Goal: Check status: Check status

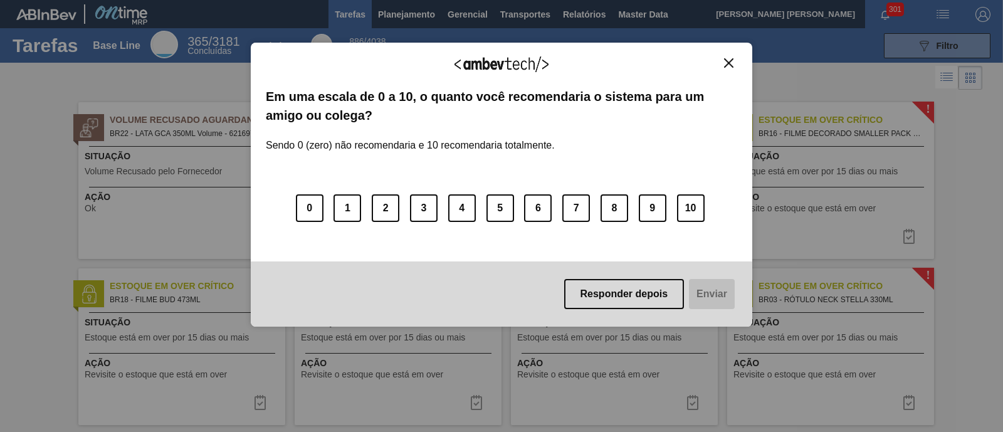
click at [735, 59] on button "Close" at bounding box center [728, 63] width 17 height 11
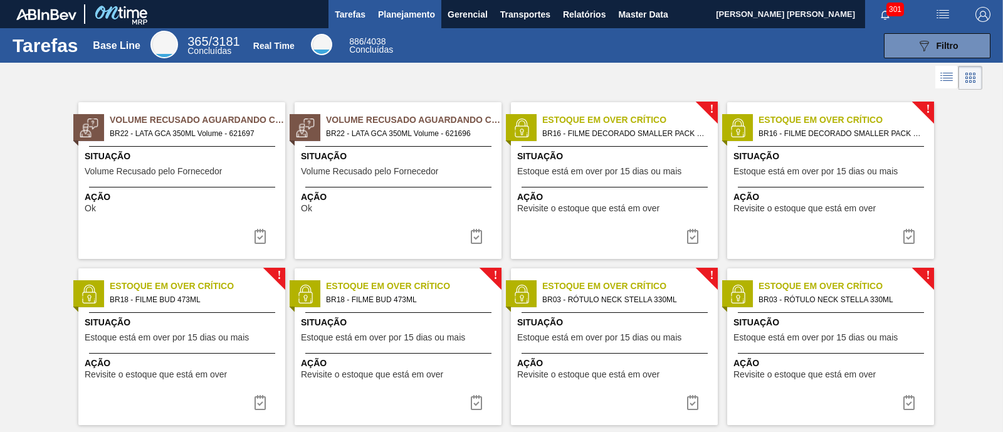
click at [397, 13] on span "Planejamento" at bounding box center [406, 14] width 57 height 15
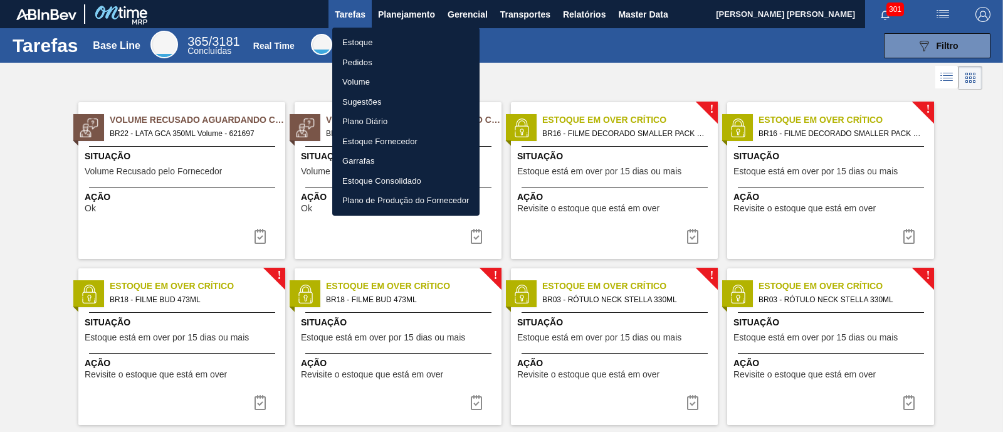
click at [379, 40] on li "Estoque" at bounding box center [405, 43] width 147 height 20
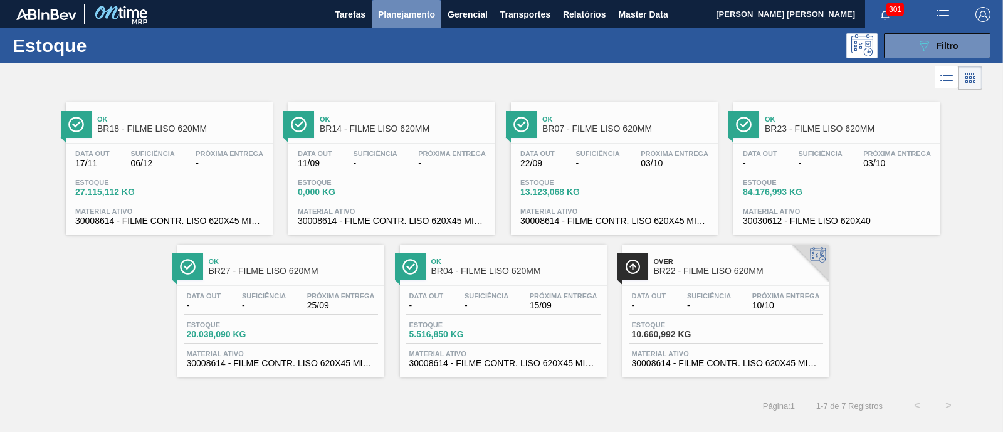
click at [408, 19] on span "Planejamento" at bounding box center [406, 14] width 57 height 15
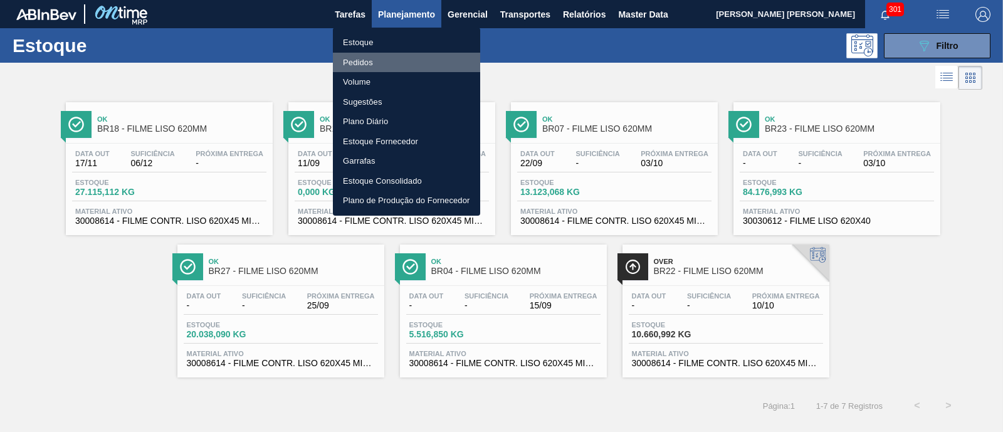
click at [357, 56] on li "Pedidos" at bounding box center [406, 63] width 147 height 20
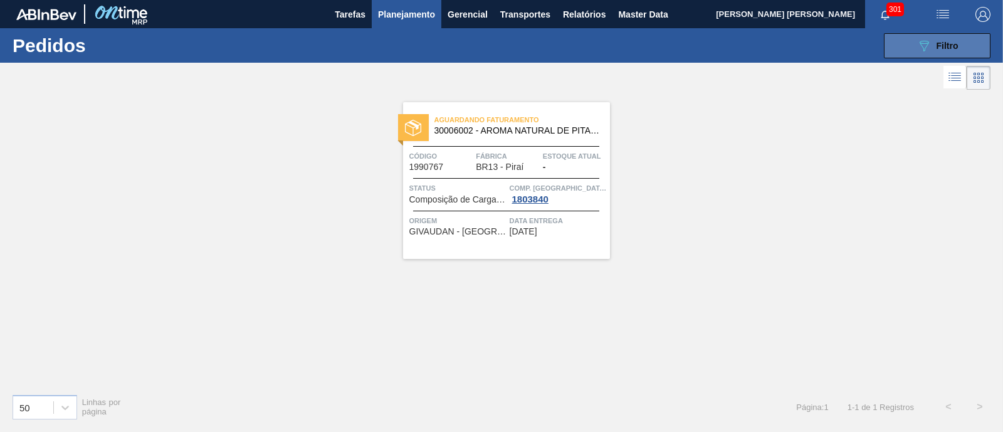
click at [909, 45] on button "089F7B8B-B2A5-4AFE-B5C0-19BA573D28AC Filtro" at bounding box center [937, 45] width 107 height 25
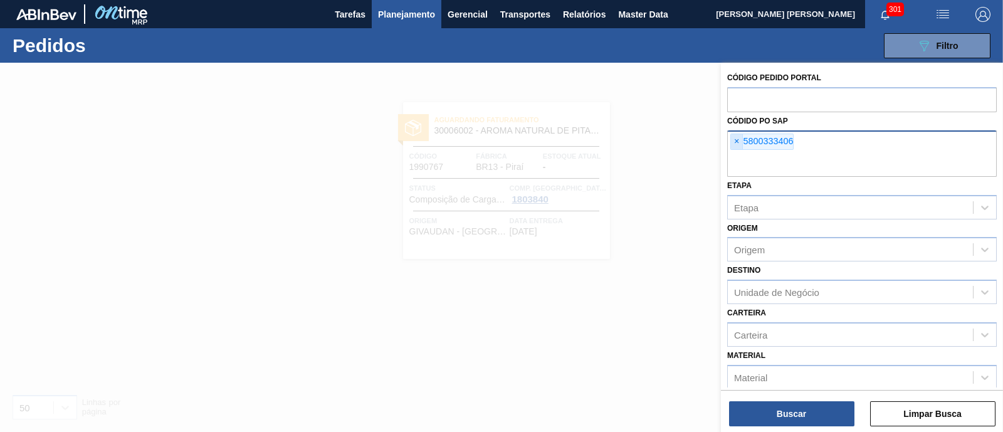
click at [732, 139] on span "×" at bounding box center [737, 141] width 12 height 15
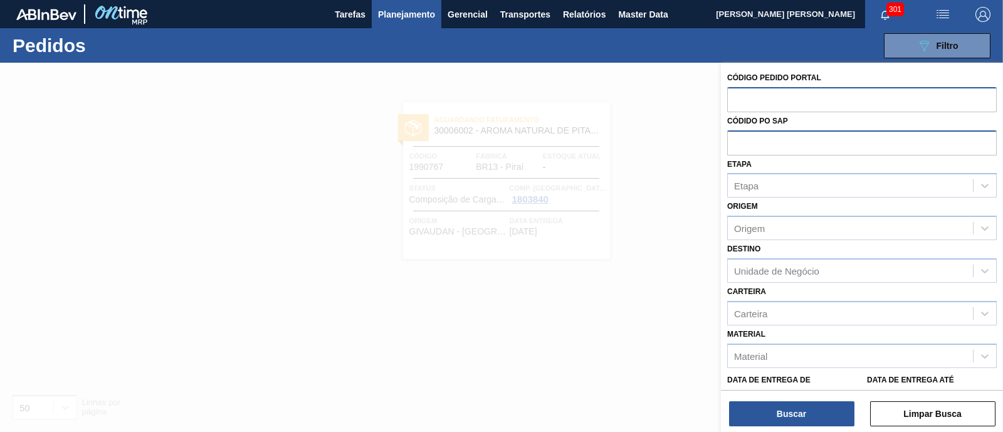
click at [755, 91] on input "text" at bounding box center [862, 99] width 270 height 24
paste input "2013375"
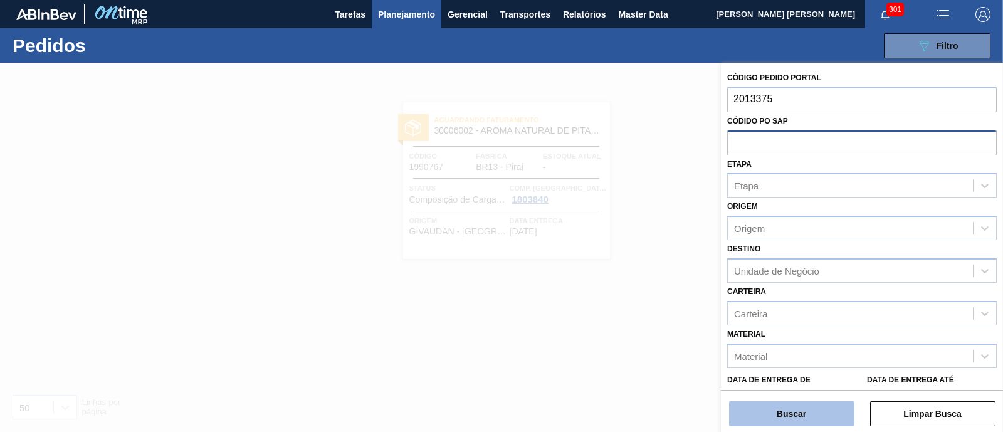
type input "2013375"
click at [812, 408] on button "Buscar" at bounding box center [791, 413] width 125 height 25
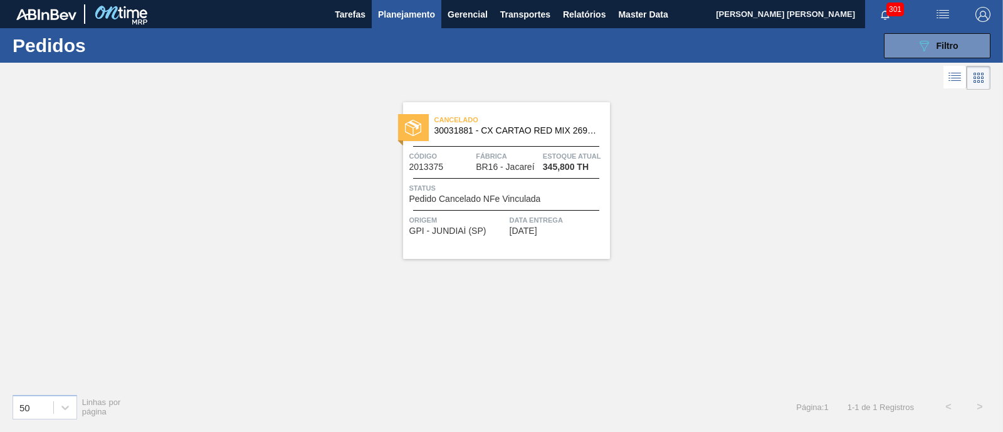
click at [404, 9] on span "Planejamento" at bounding box center [406, 14] width 57 height 15
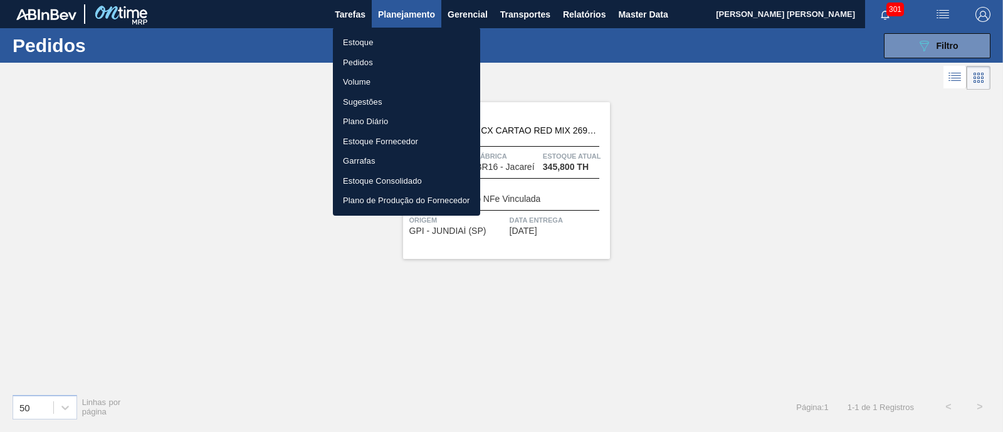
click at [371, 40] on li "Estoque" at bounding box center [406, 43] width 147 height 20
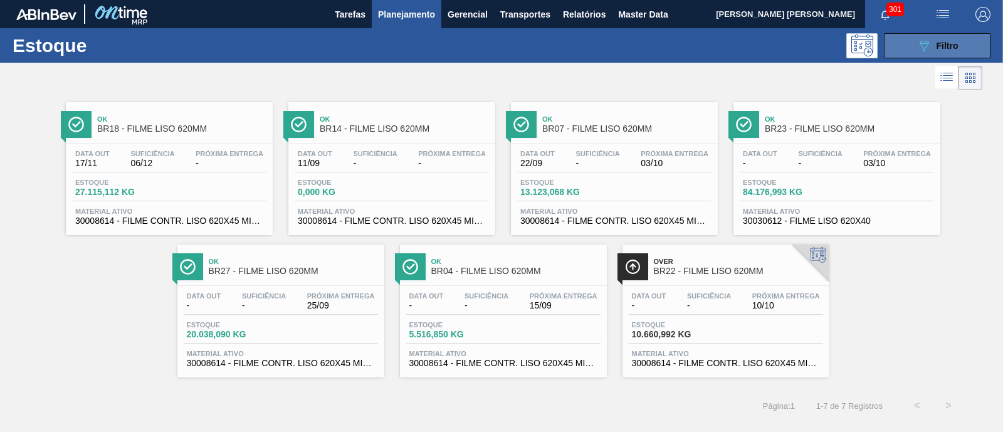
click at [925, 50] on icon "089F7B8B-B2A5-4AFE-B5C0-19BA573D28AC" at bounding box center [924, 45] width 15 height 15
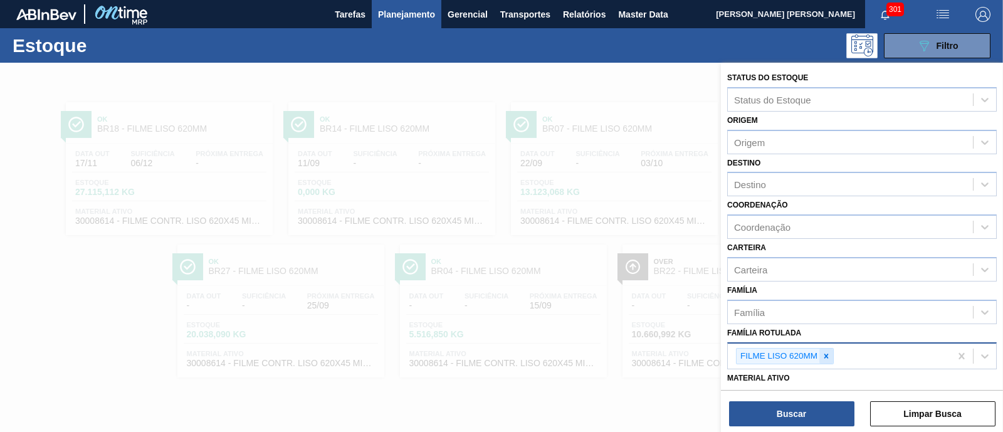
click at [825, 359] on div at bounding box center [827, 357] width 14 height 16
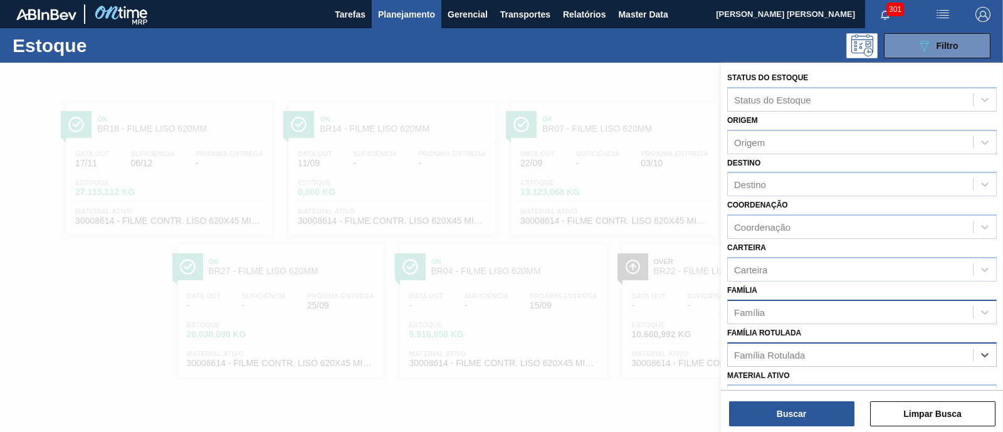
click at [811, 308] on div "Família" at bounding box center [850, 312] width 245 height 18
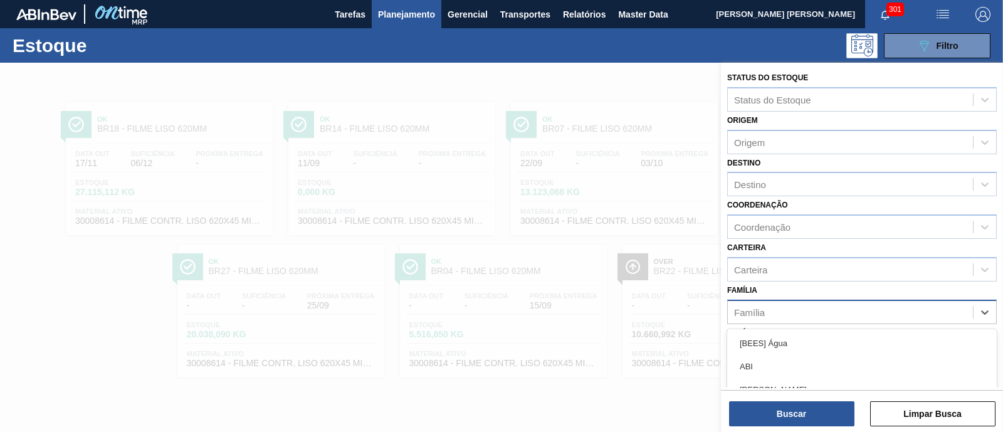
click at [803, 314] on div "Família" at bounding box center [850, 312] width 245 height 18
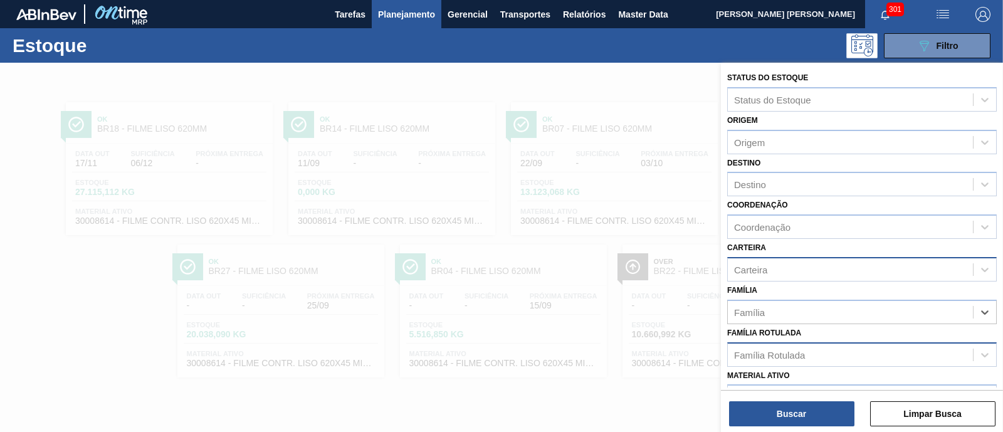
click at [783, 268] on div "Carteira" at bounding box center [850, 269] width 245 height 18
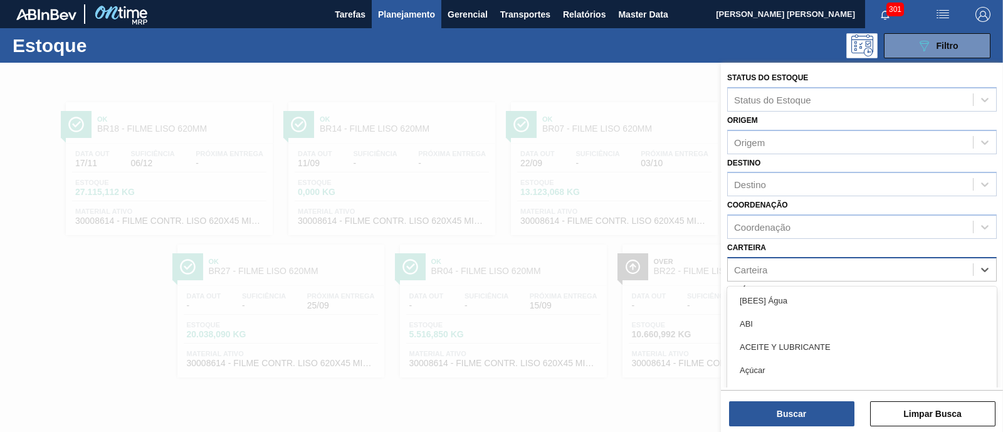
click at [783, 268] on div "Carteira" at bounding box center [850, 269] width 245 height 18
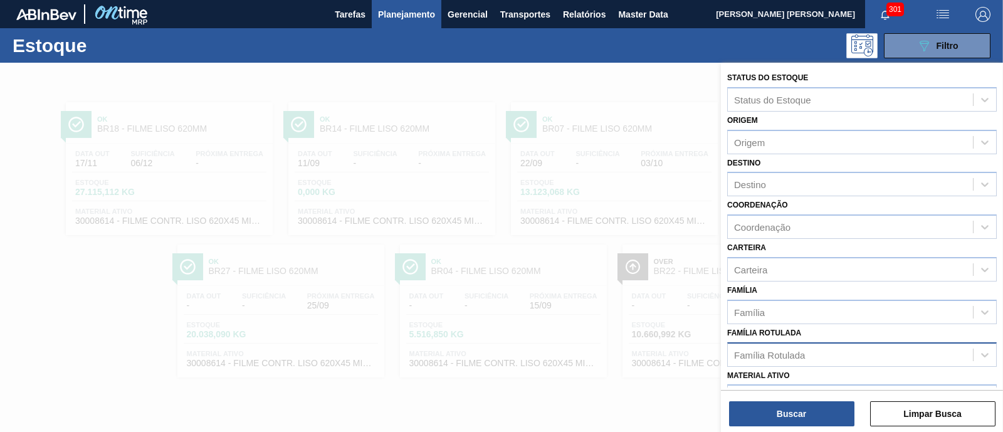
click at [787, 367] on div "Material ativo Material ativo" at bounding box center [862, 388] width 270 height 43
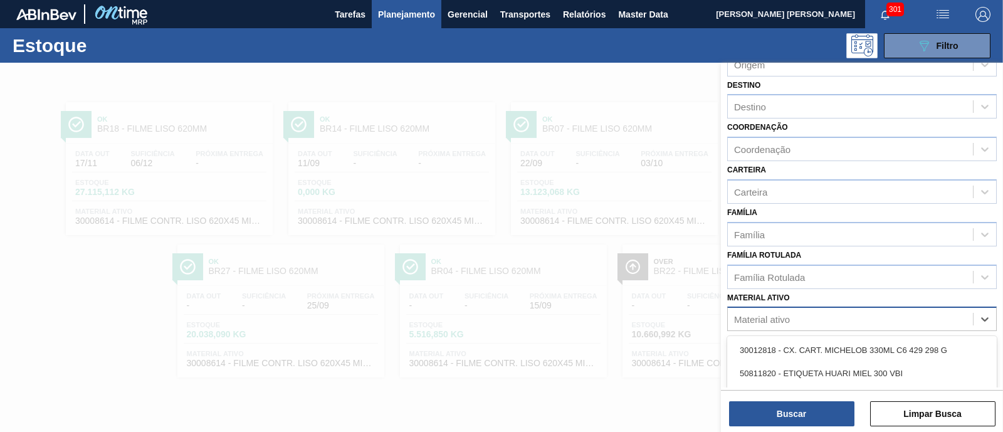
click at [770, 324] on div "Material ativo" at bounding box center [850, 319] width 245 height 18
paste ativo "30031881"
type ativo "30031881"
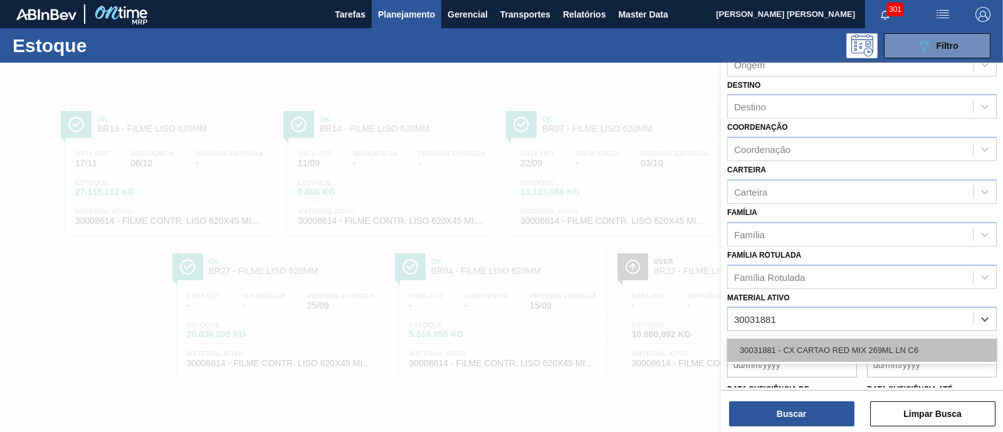
click at [787, 340] on div "30031881 - CX CARTAO RED MIX 269ML LN C6" at bounding box center [862, 350] width 270 height 23
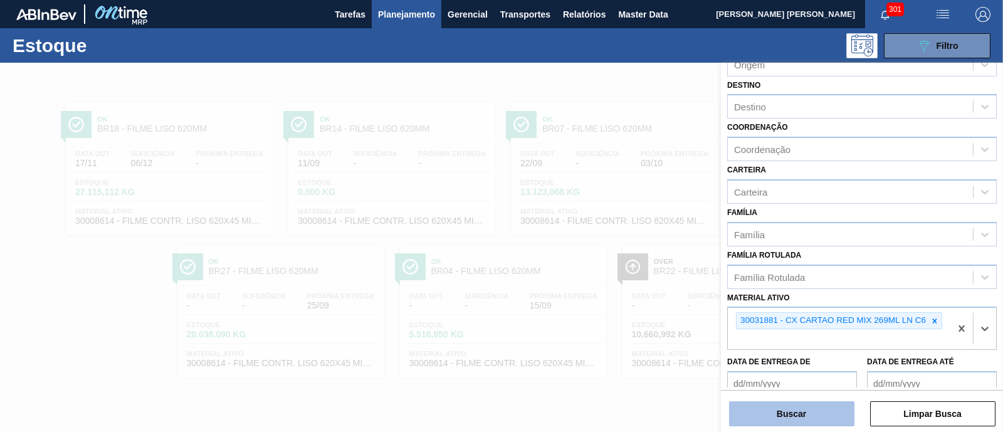
click at [788, 408] on button "Buscar" at bounding box center [791, 413] width 125 height 25
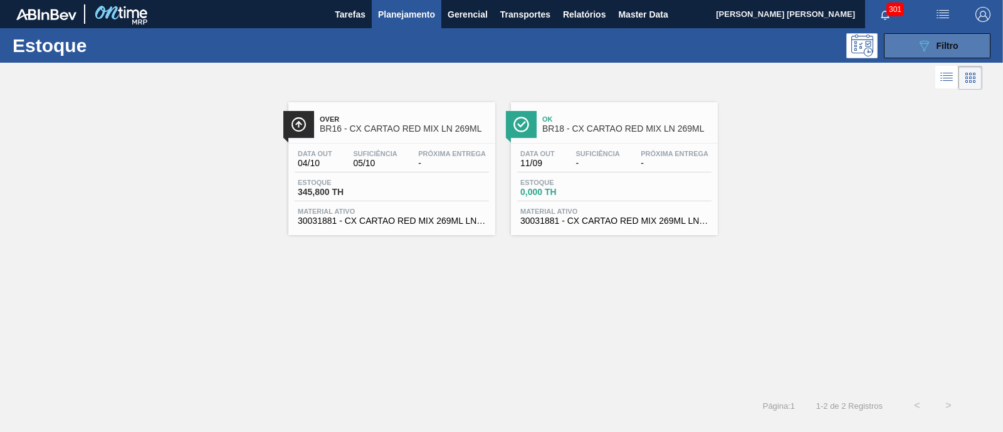
click at [954, 49] on span "Filtro" at bounding box center [948, 46] width 22 height 10
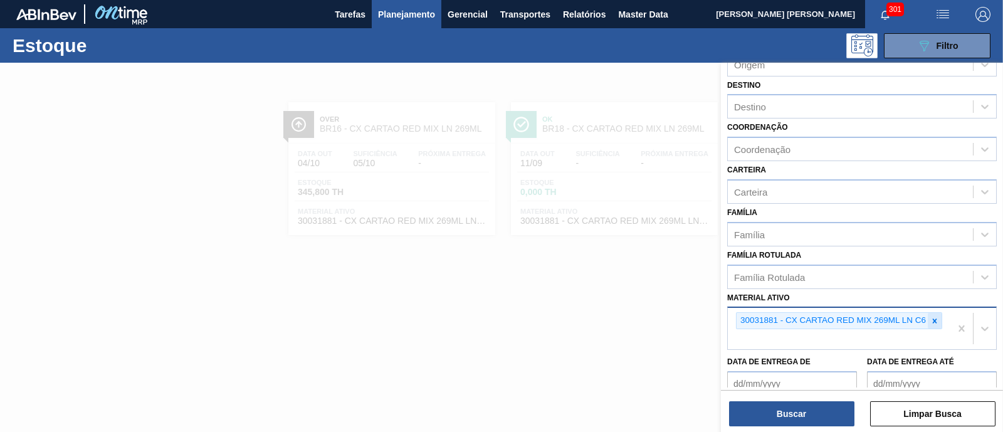
click at [933, 319] on icon at bounding box center [935, 321] width 4 height 4
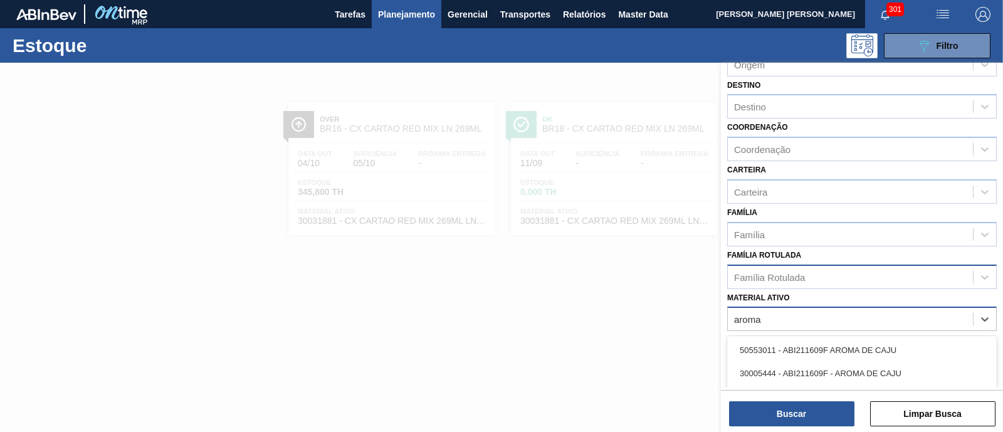
type ativo "aroma"
click at [803, 273] on div "Família Rotulada" at bounding box center [769, 276] width 71 height 11
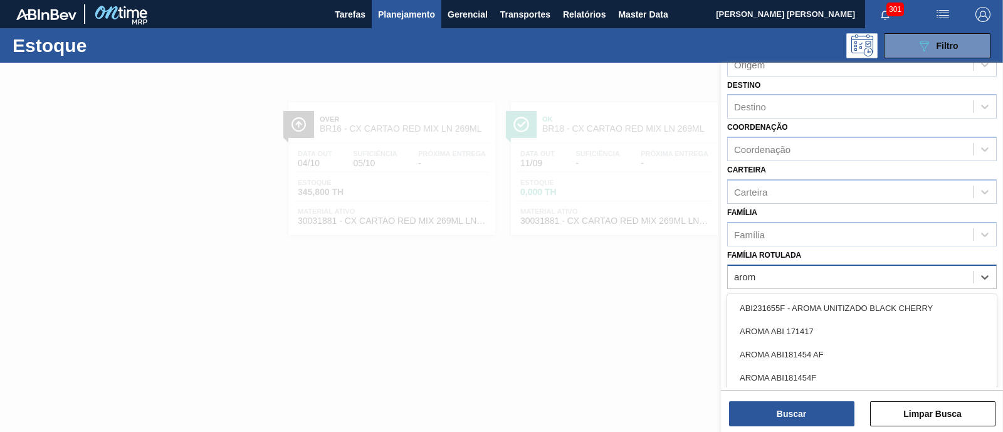
type Rotulada "aroma"
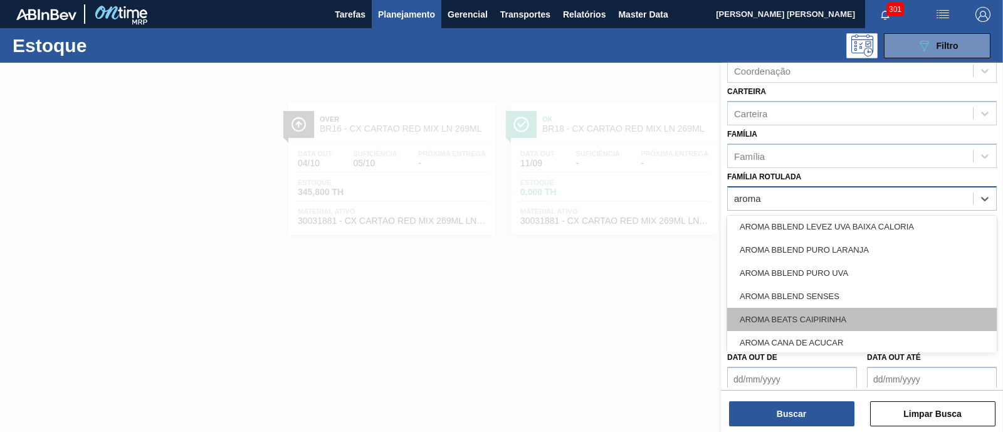
scroll to position [313, 0]
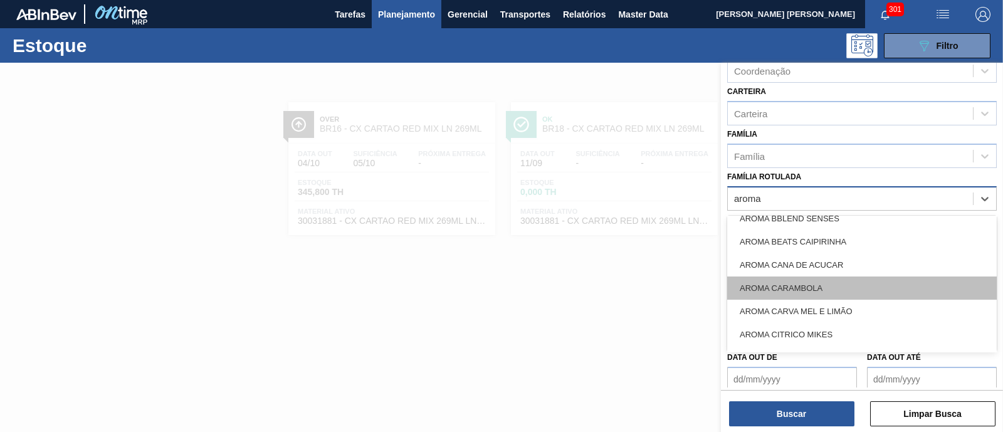
click at [850, 283] on div "AROMA CARAMBOLA" at bounding box center [862, 288] width 270 height 23
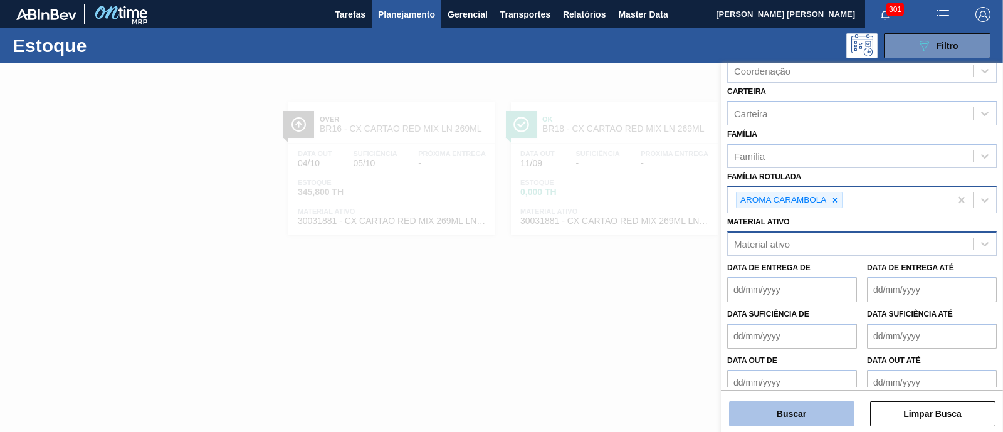
click at [821, 415] on button "Buscar" at bounding box center [791, 413] width 125 height 25
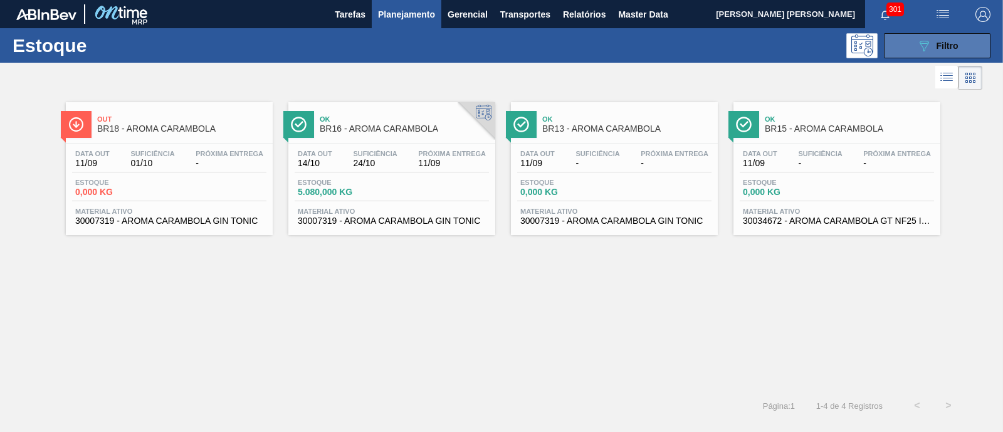
click at [925, 41] on icon "089F7B8B-B2A5-4AFE-B5C0-19BA573D28AC" at bounding box center [924, 45] width 15 height 15
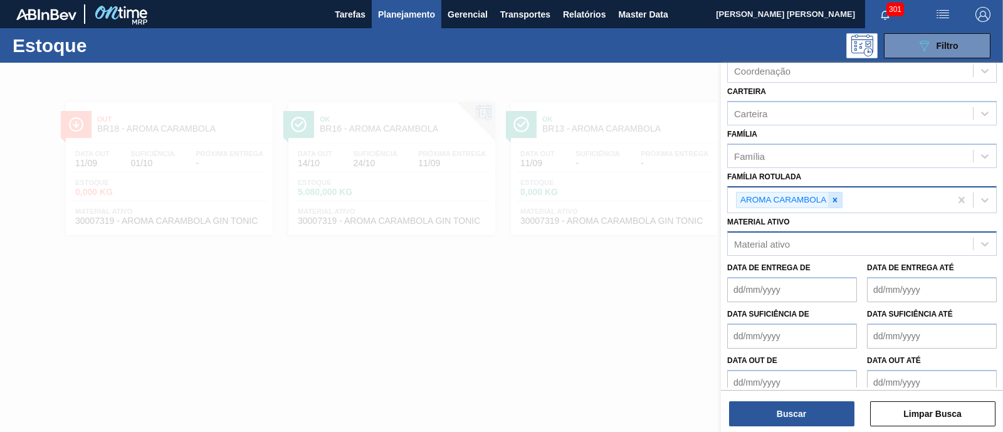
click at [833, 197] on icon at bounding box center [835, 200] width 9 height 9
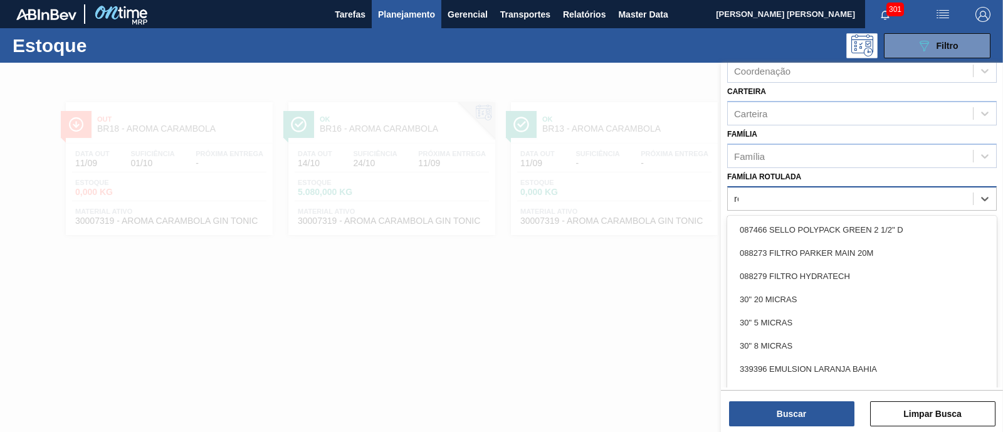
type Rotulada "red"
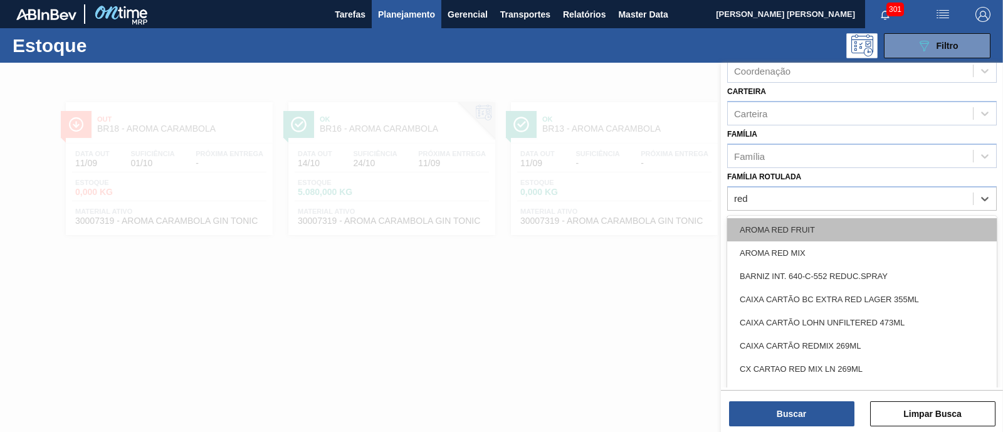
click at [818, 226] on div "AROMA RED FRUIT" at bounding box center [862, 229] width 270 height 23
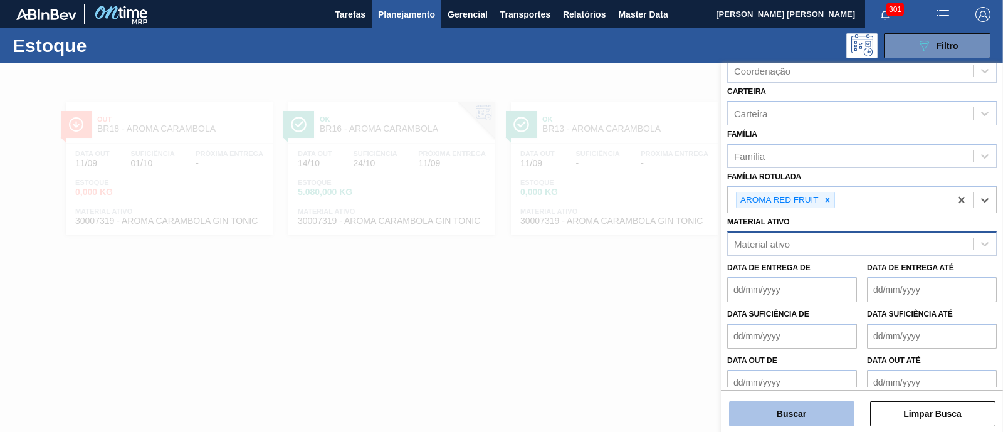
click at [805, 414] on button "Buscar" at bounding box center [791, 413] width 125 height 25
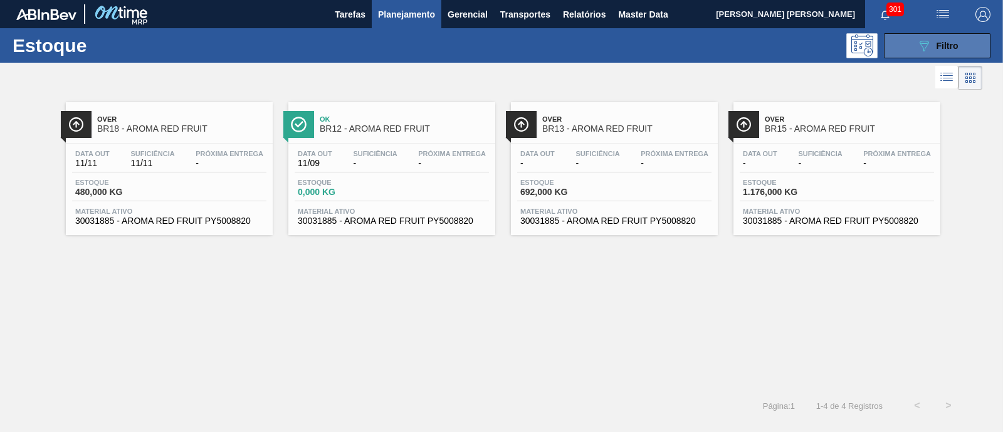
click at [934, 44] on div "089F7B8B-B2A5-4AFE-B5C0-19BA573D28AC Filtro" at bounding box center [938, 45] width 42 height 15
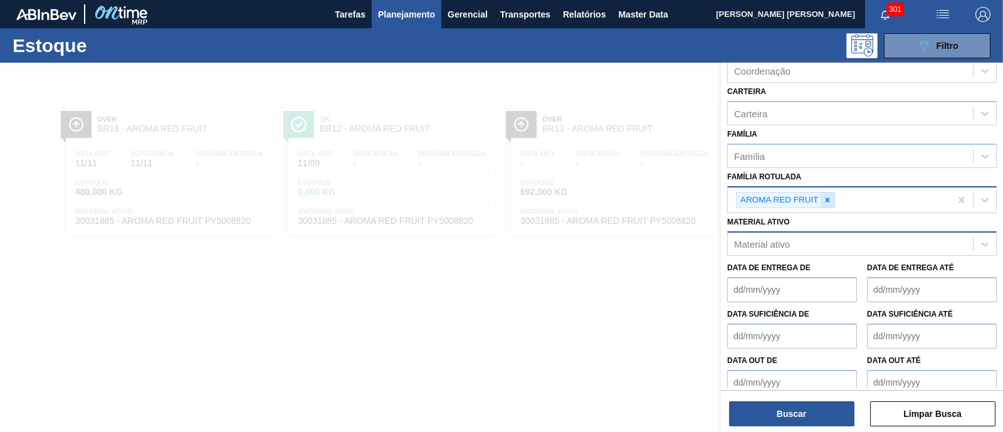
click at [831, 198] on div at bounding box center [828, 200] width 14 height 16
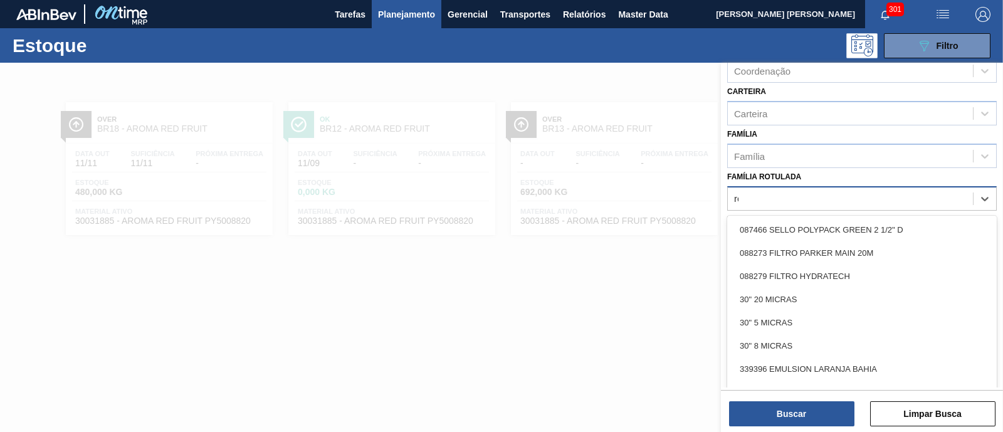
type Rotulada "red"
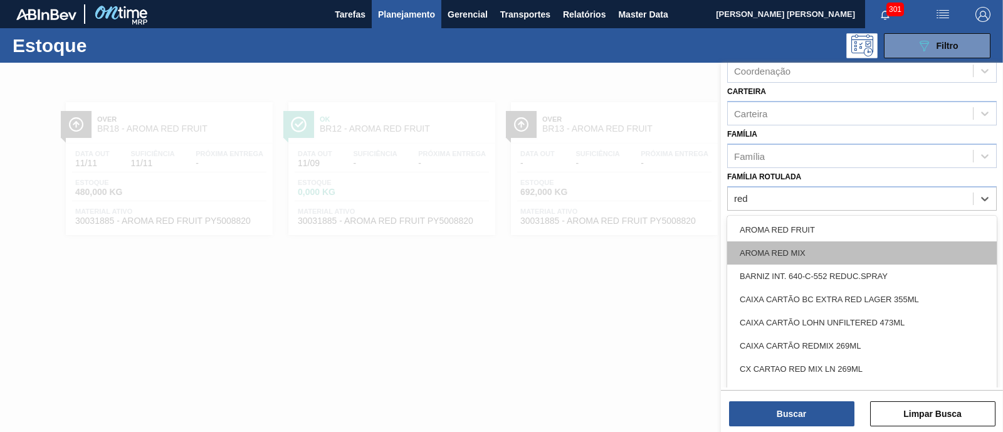
click at [792, 249] on div "AROMA RED MIX" at bounding box center [862, 252] width 270 height 23
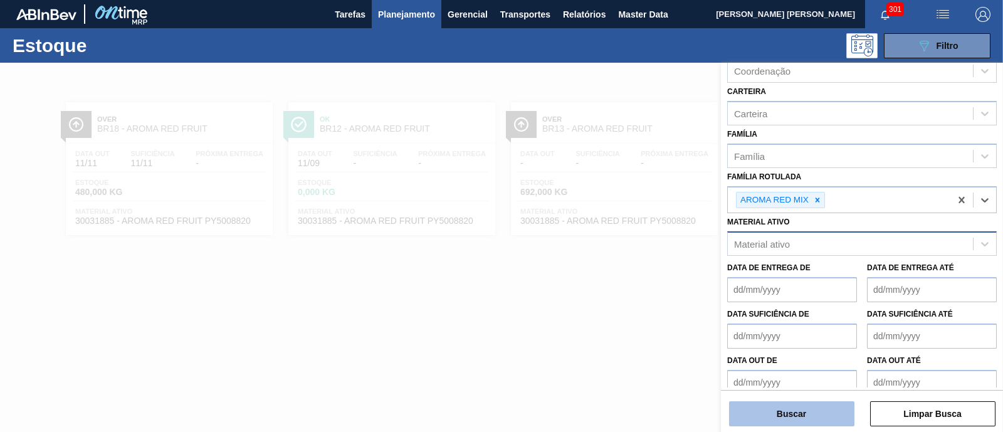
click at [795, 413] on button "Buscar" at bounding box center [791, 413] width 125 height 25
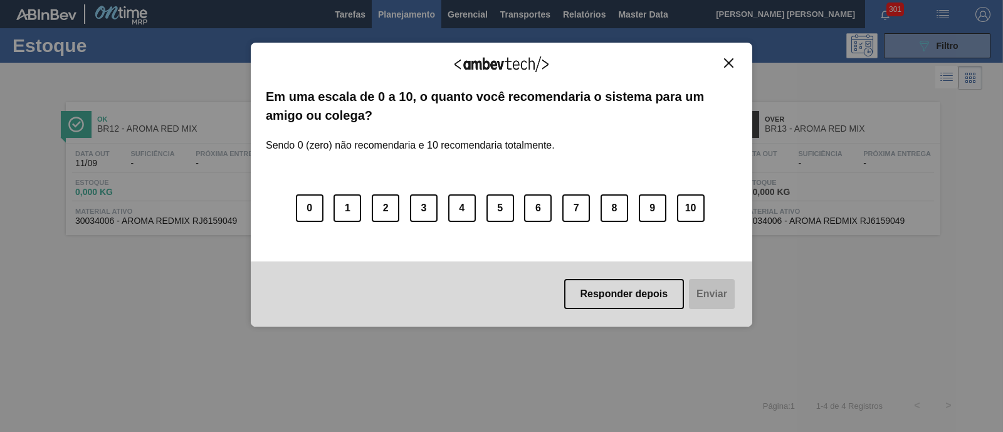
click at [724, 60] on img "Close" at bounding box center [728, 62] width 9 height 9
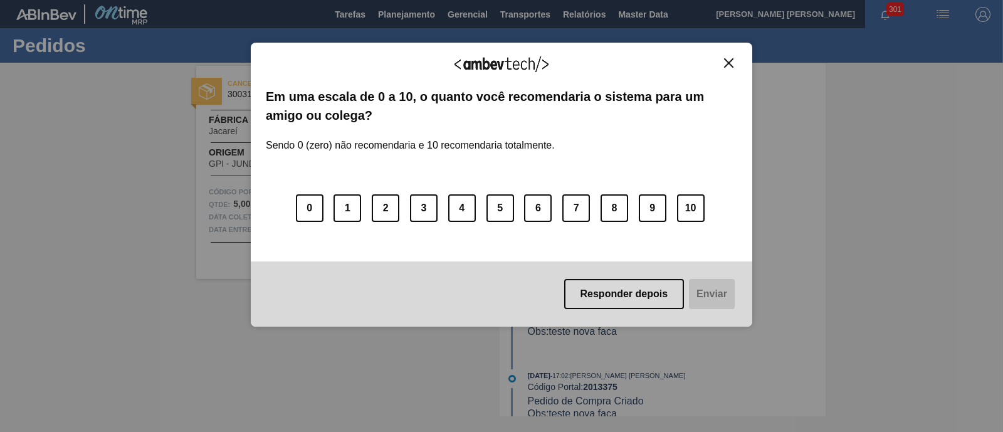
click at [730, 64] on img "Close" at bounding box center [728, 62] width 9 height 9
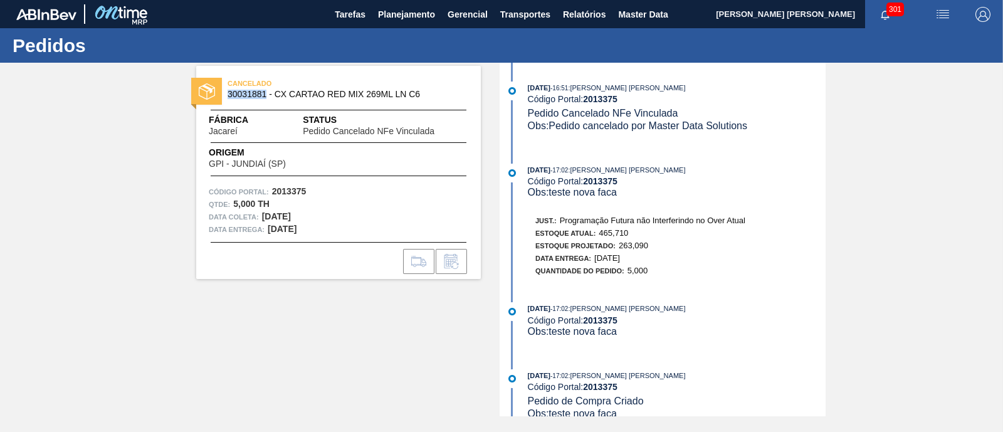
drag, startPoint x: 229, startPoint y: 95, endPoint x: 266, endPoint y: 95, distance: 37.0
click at [266, 95] on span "30031881 - CX CARTAO RED MIX 269ML LN C6" at bounding box center [342, 94] width 228 height 9
copy span "30031881"
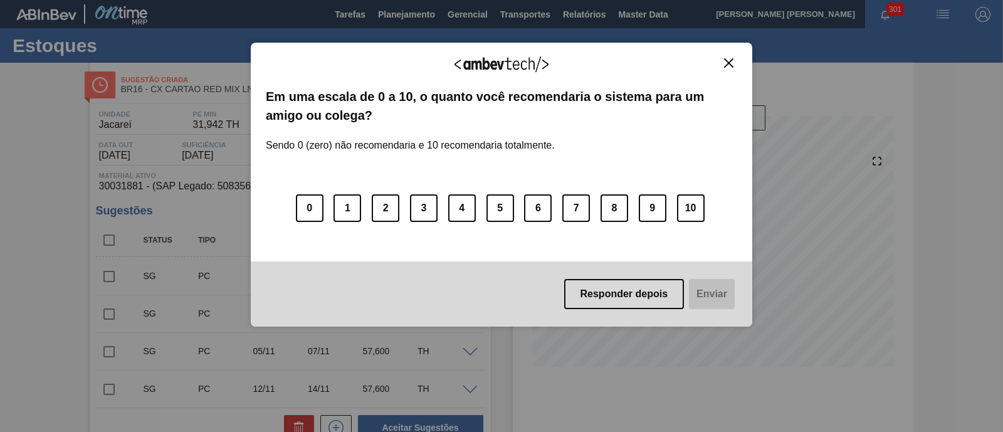
click at [727, 67] on img "Close" at bounding box center [728, 62] width 9 height 9
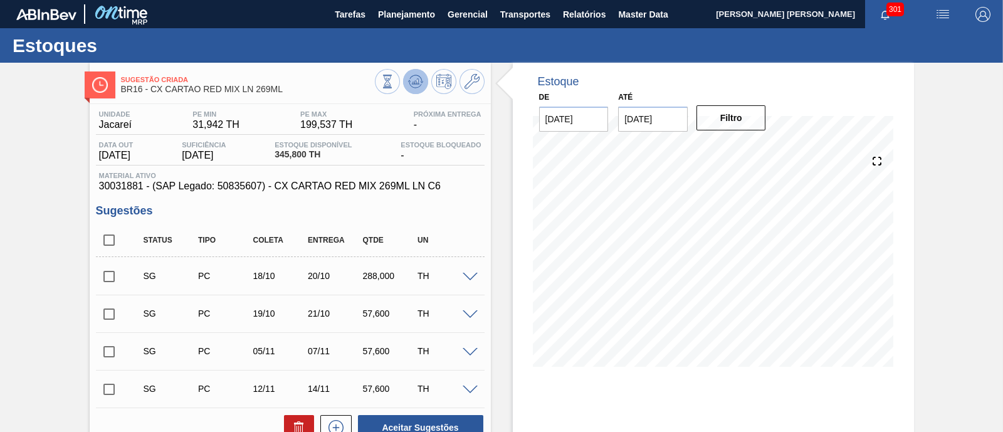
click at [417, 85] on icon at bounding box center [415, 81] width 15 height 15
click at [674, 120] on input "25/09/2025" at bounding box center [653, 119] width 70 height 25
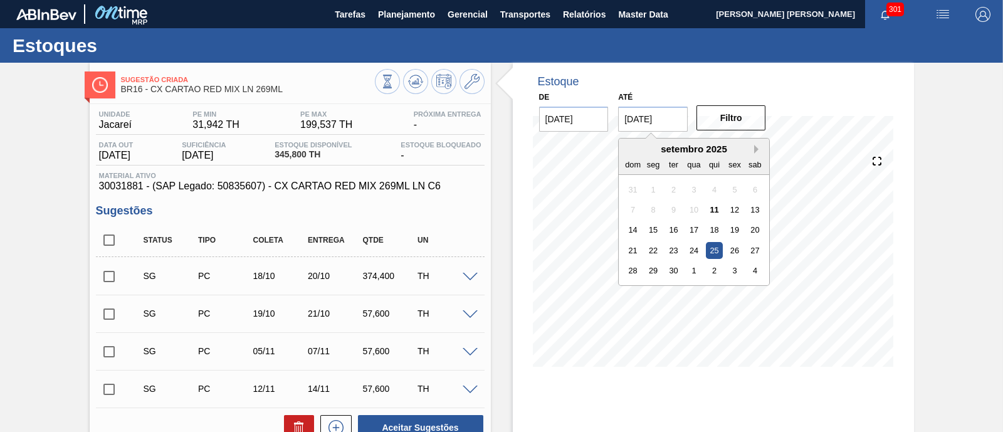
click at [757, 149] on button "Next Month" at bounding box center [758, 149] width 9 height 9
click at [757, 268] on div "1" at bounding box center [755, 270] width 17 height 17
type input "[DATE]"
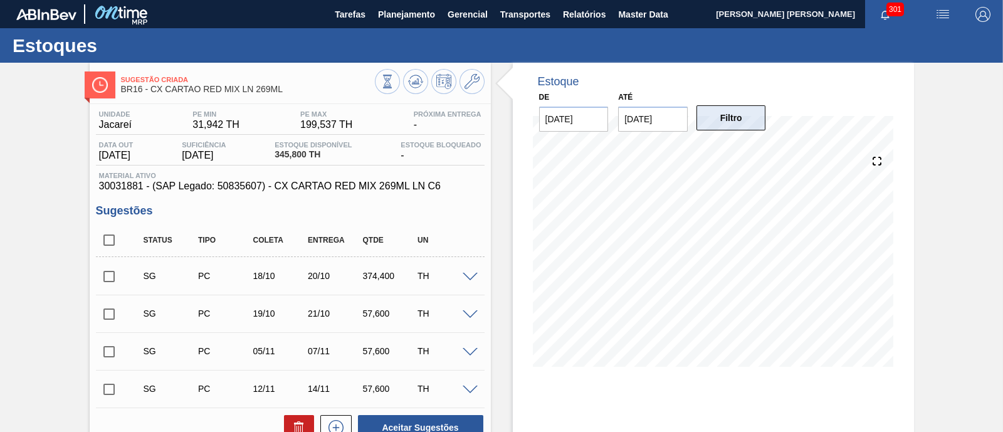
click at [736, 124] on button "Filtro" at bounding box center [732, 117] width 70 height 25
click at [477, 83] on icon at bounding box center [472, 81] width 15 height 15
click at [467, 83] on icon at bounding box center [472, 81] width 15 height 15
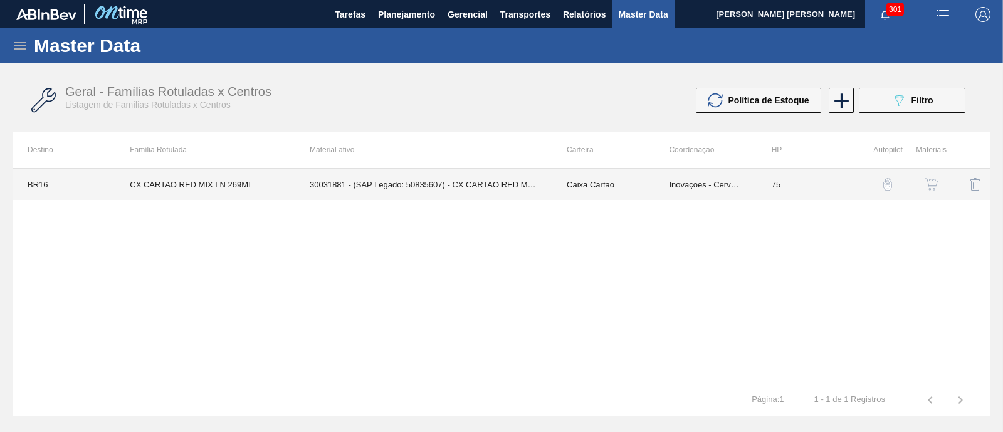
click at [422, 186] on td "30031881 - (SAP Legado: 50835607) - CX CARTAO RED MIX 269ML LN C6" at bounding box center [423, 184] width 257 height 31
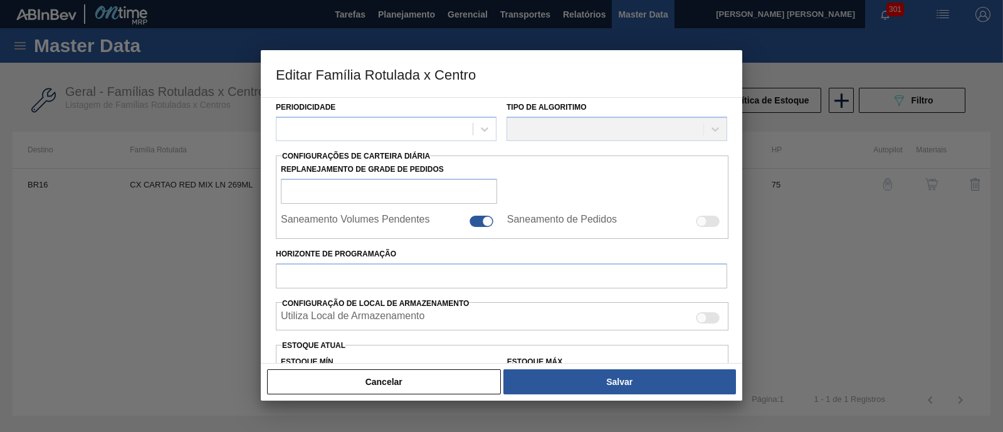
type input "Caixa Cartão"
type input "CX CARTAO RED MIX LN 269ML"
type input "BR16 - Jacareí"
type input "75"
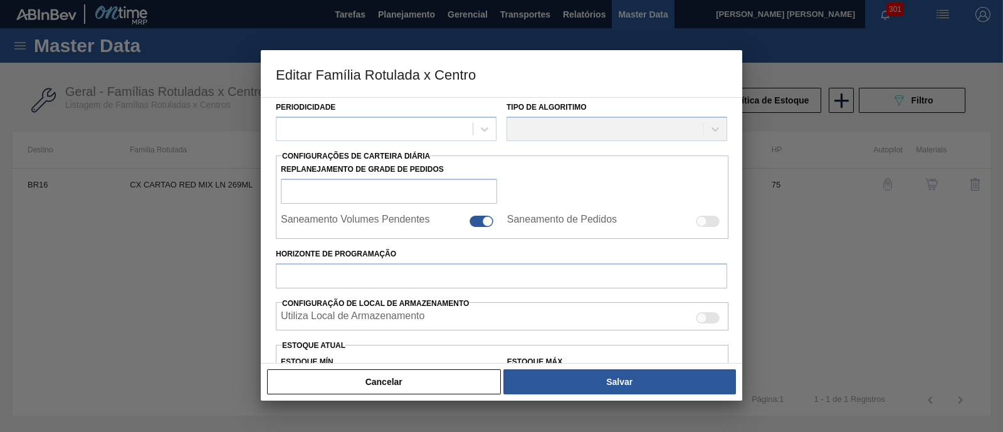
type input "31,942"
type input "199,537"
type input "40"
type input "98,980"
checkbox input "true"
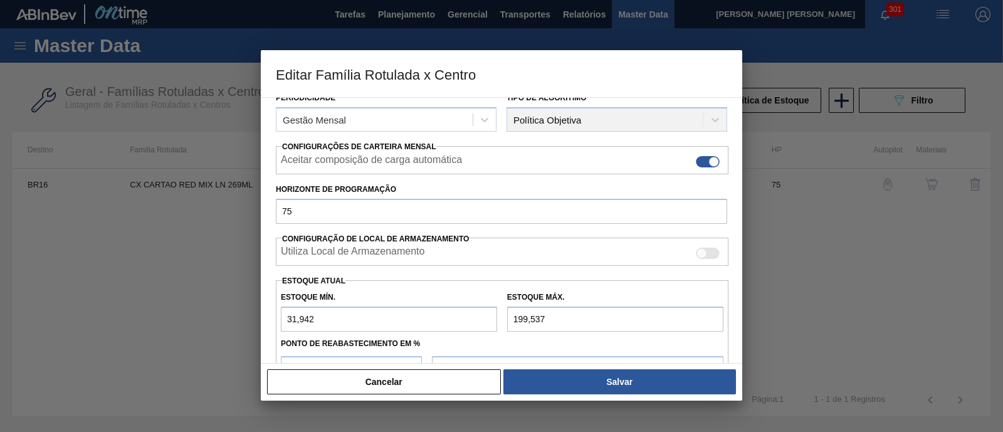
scroll to position [238, 0]
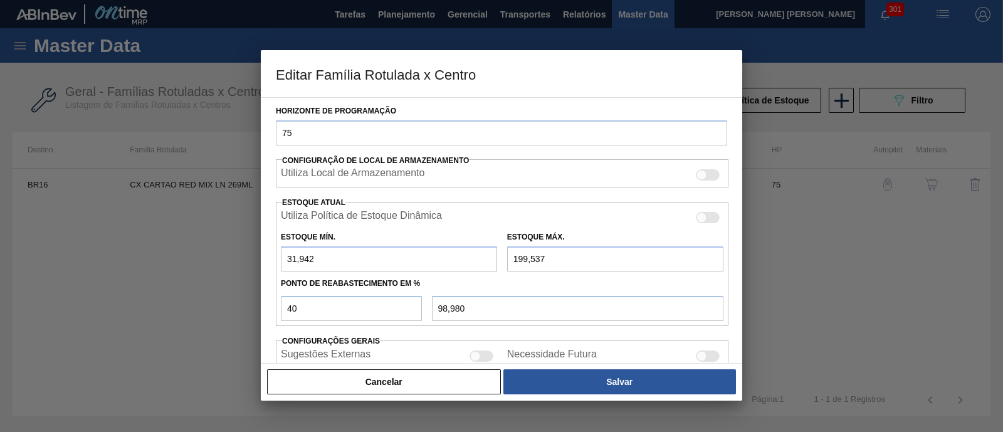
click at [527, 255] on input "199,537" at bounding box center [615, 258] width 216 height 25
type input "1.990,537"
type input "815,380"
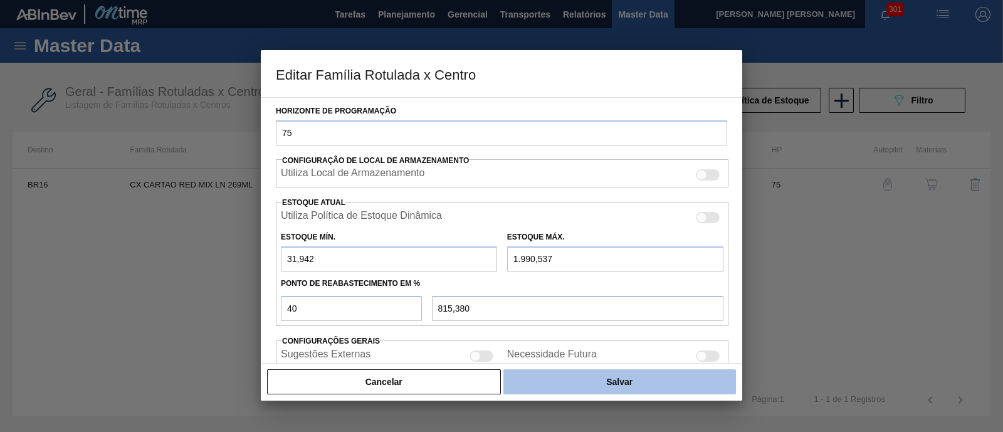
type input "1.990,537"
click at [579, 376] on button "Salvar" at bounding box center [619, 381] width 233 height 25
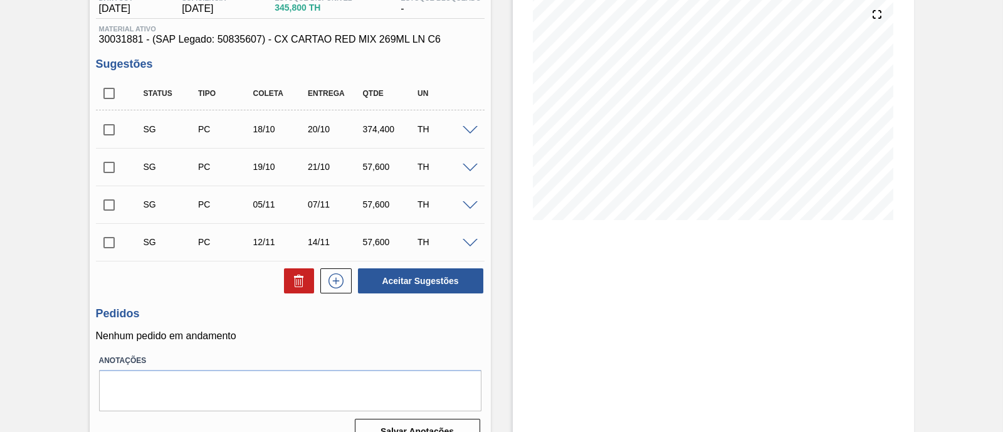
scroll to position [156, 0]
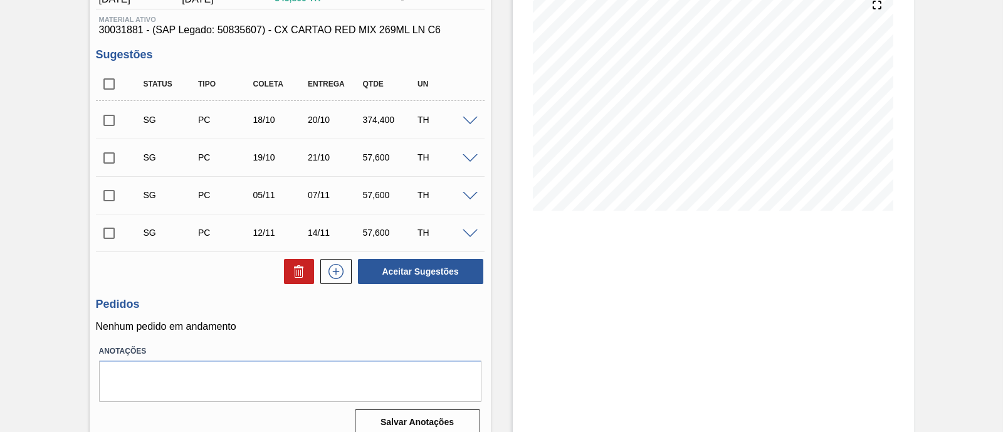
click at [467, 120] on span at bounding box center [470, 121] width 15 height 9
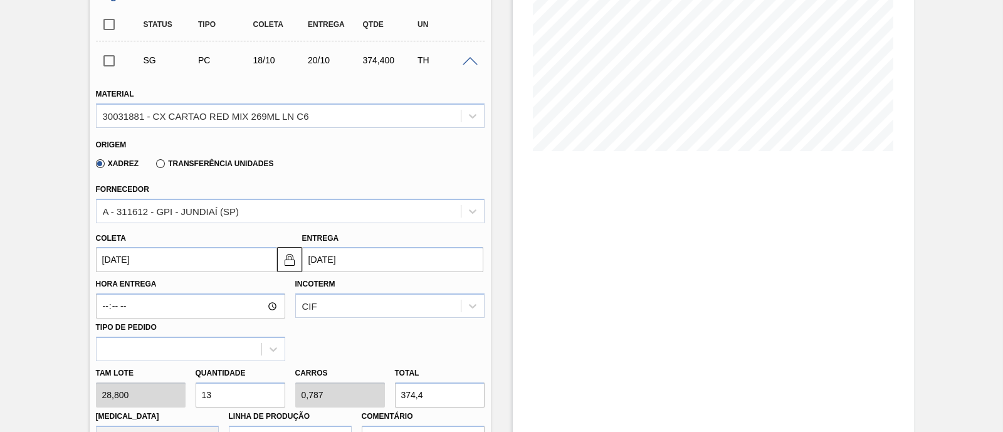
scroll to position [235, 0]
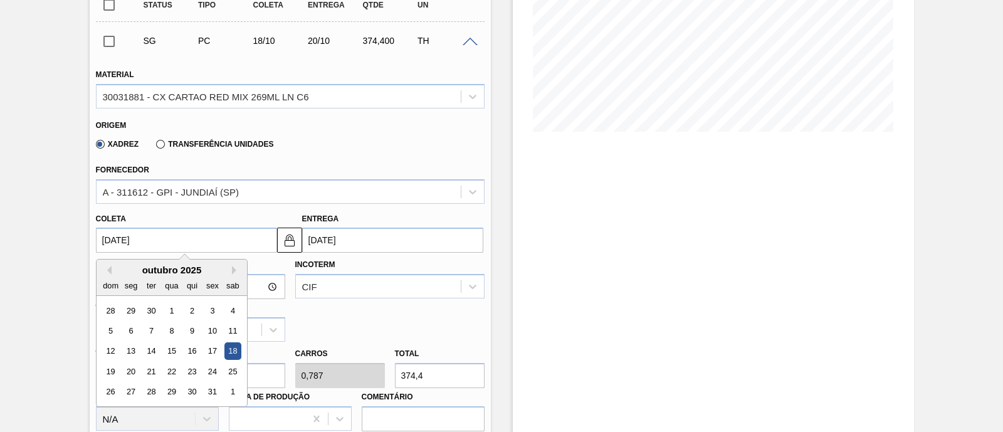
click at [230, 246] on input "18/10/2025" at bounding box center [186, 240] width 181 height 25
click at [110, 268] on div "outubro 2025" at bounding box center [172, 270] width 150 height 11
click at [110, 272] on button "Previous Month" at bounding box center [107, 270] width 9 height 9
click at [132, 377] on div "22" at bounding box center [130, 371] width 17 height 17
type input "22/09/2025"
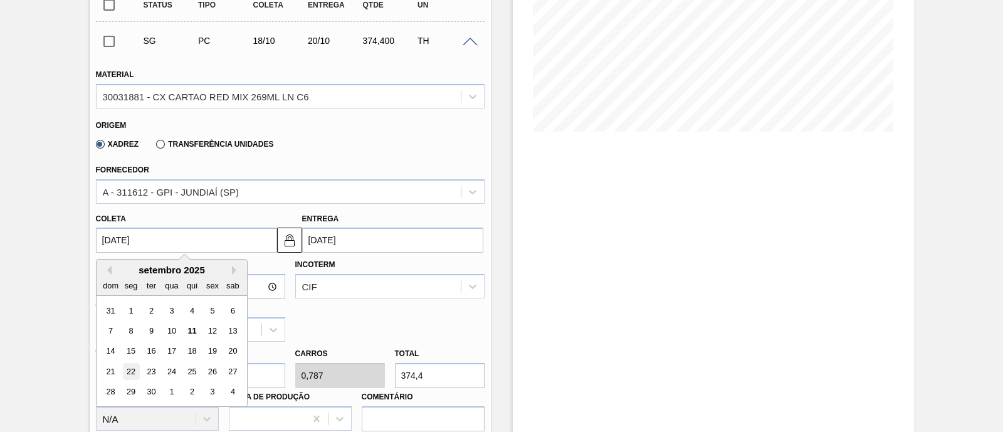
type input "24/09/2025"
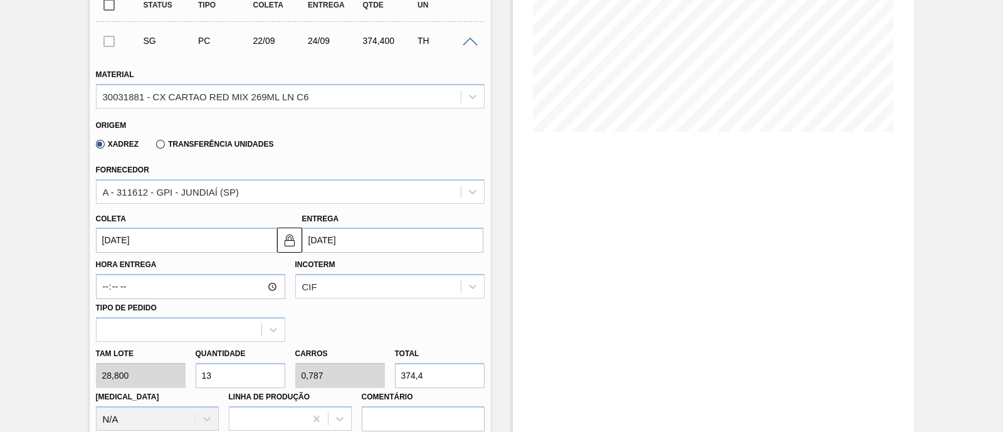
click at [231, 370] on input "13" at bounding box center [241, 375] width 90 height 25
type input "1"
type input "0,061"
type input "28,8"
type input "10"
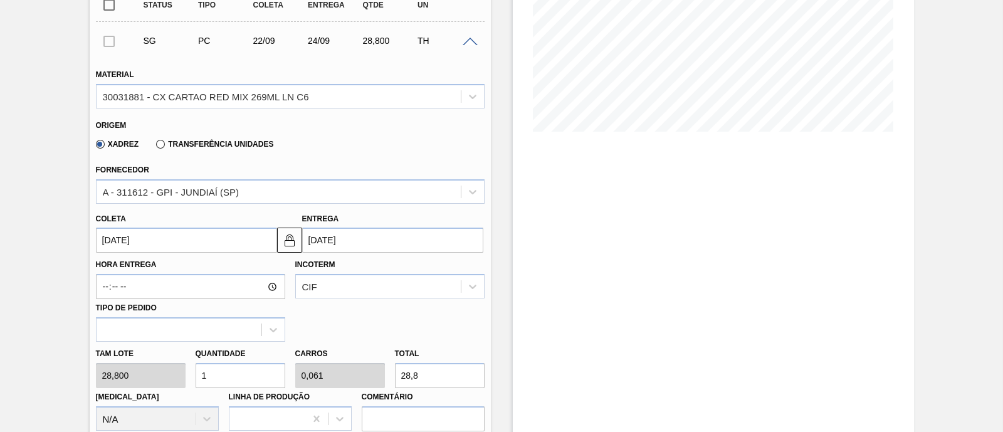
type input "0,605"
type input "288"
type input "10"
click at [169, 377] on div "Tam lote 28,800 Quantidade 10 Carros 0,605 Total 288 Doca N/A Linha de Produção…" at bounding box center [290, 387] width 399 height 90
type input "0"
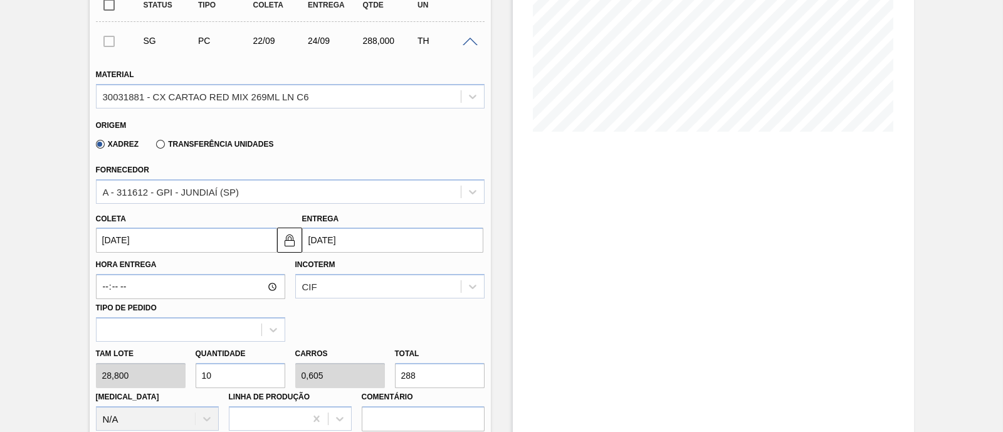
type input "0"
type input "9"
type input "0,545"
type input "259,2"
type input "0"
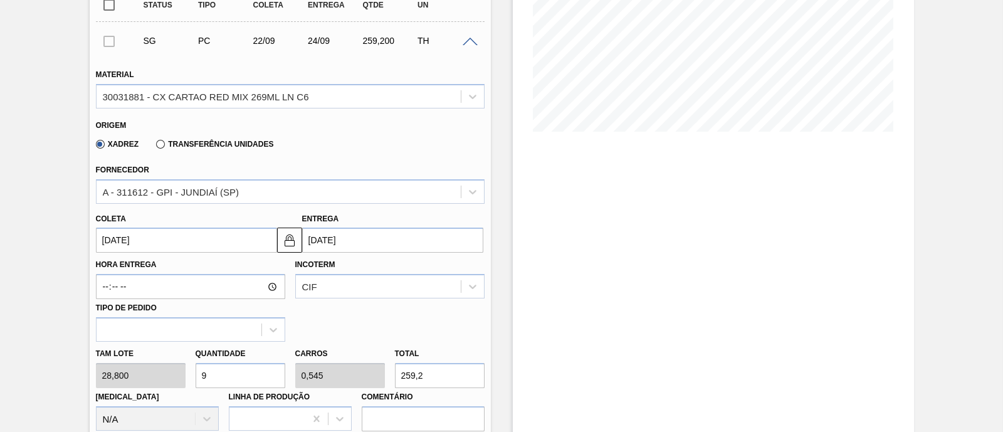
type input "0"
type input "8"
type input "0,484"
type input "230,4"
type input "0"
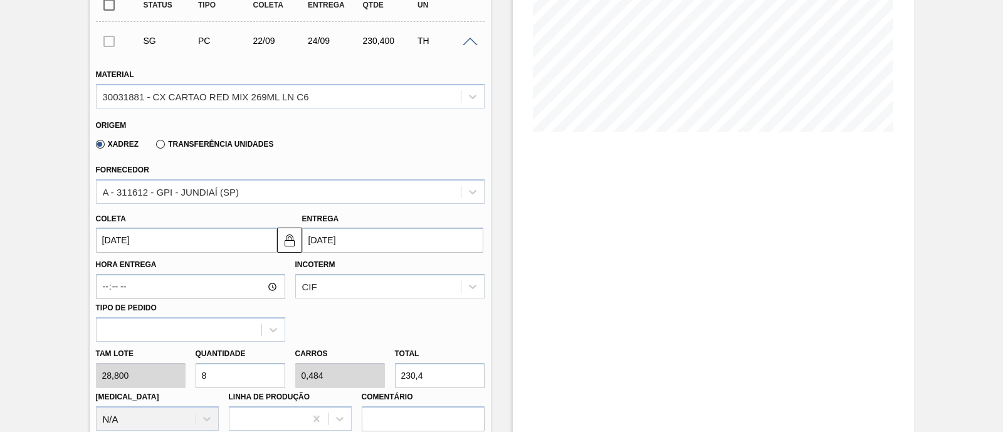
type input "0"
type input "7"
type input "0,424"
type input "201,6"
type input "0"
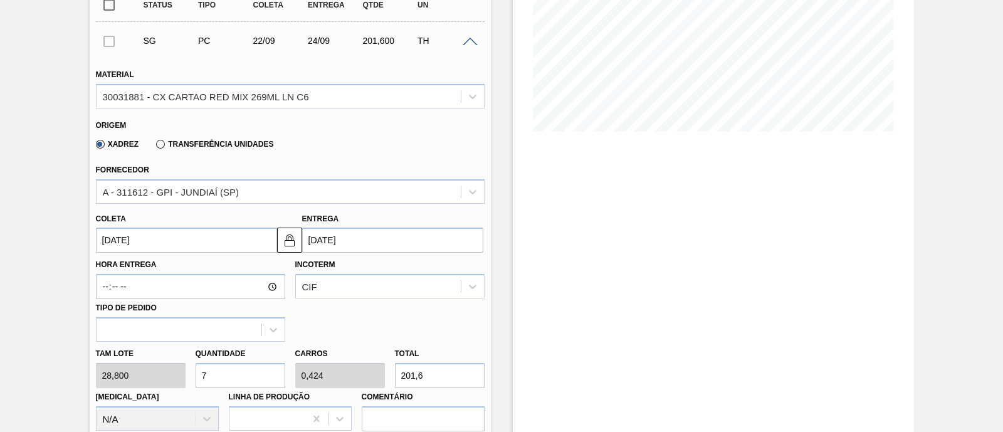
type input "0"
type input "6"
type input "0,363"
type input "172,8"
type input "0"
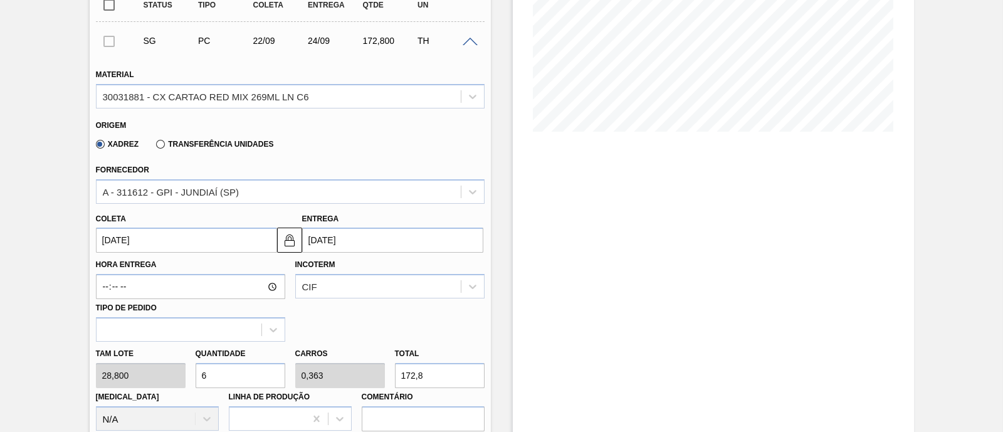
type input "0"
type input "7"
type input "0,424"
type input "201,6"
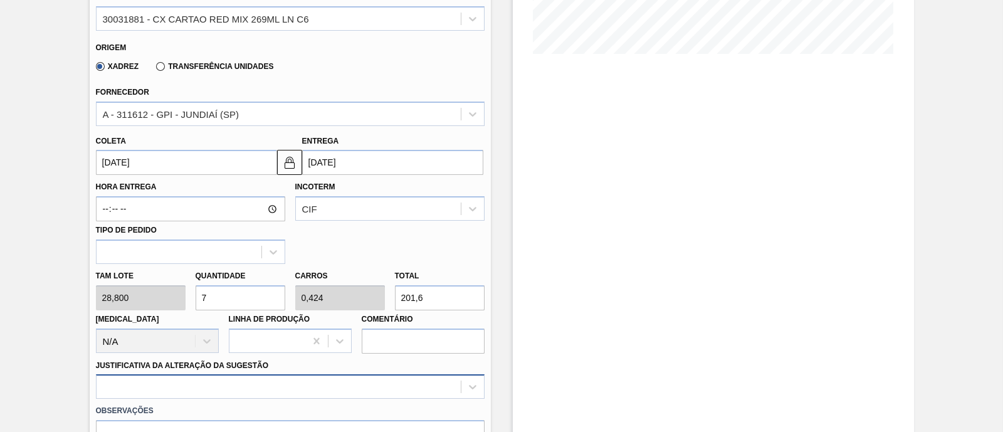
type input "7"
click at [182, 389] on div at bounding box center [290, 386] width 389 height 24
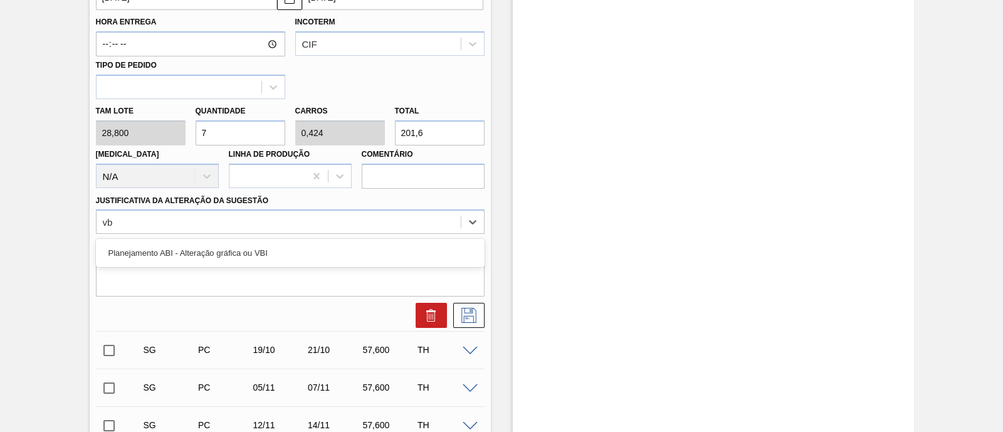
type Sugestão "vbi"
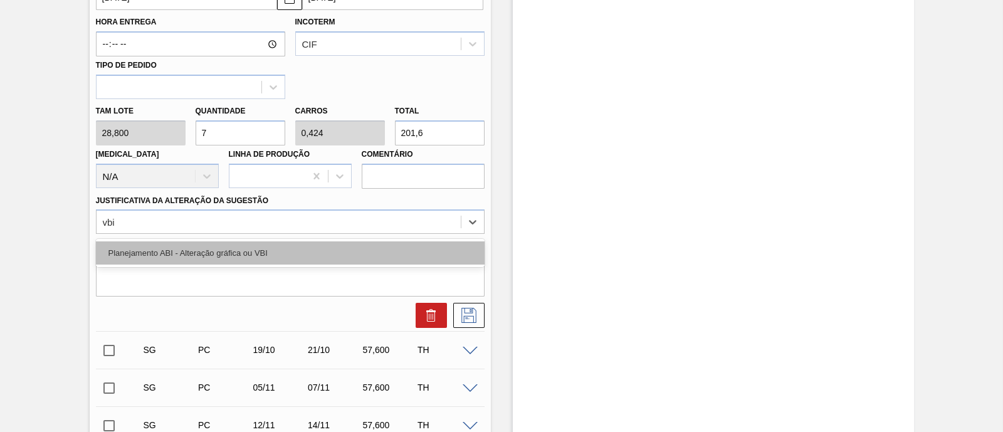
click at [325, 260] on div "Planejamento ABI - Alteração gráfica ou VBI" at bounding box center [290, 252] width 389 height 23
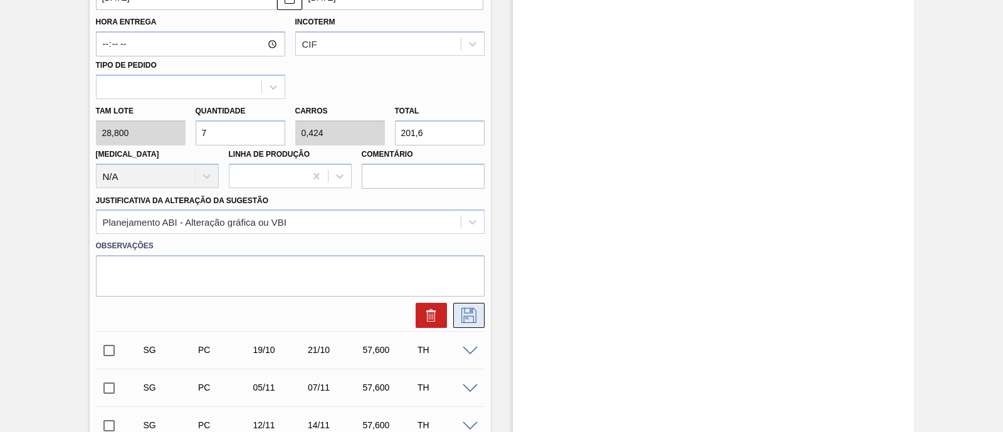
click at [465, 322] on icon at bounding box center [468, 315] width 15 height 15
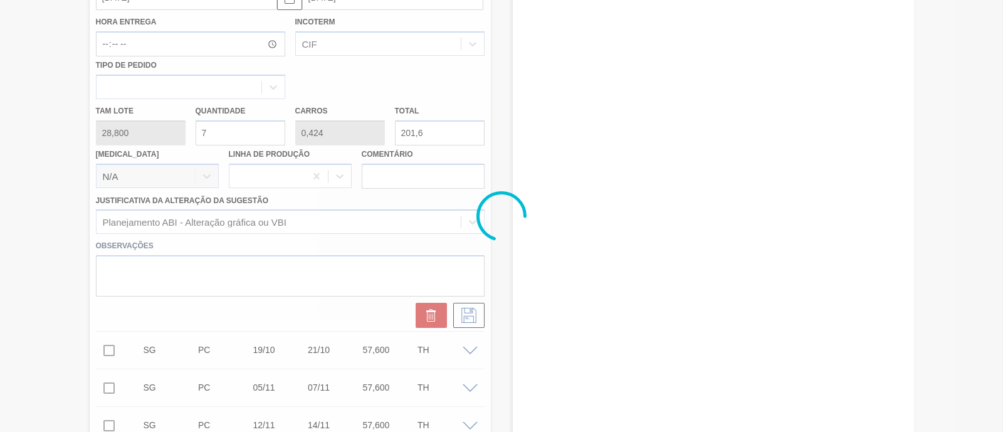
scroll to position [171, 0]
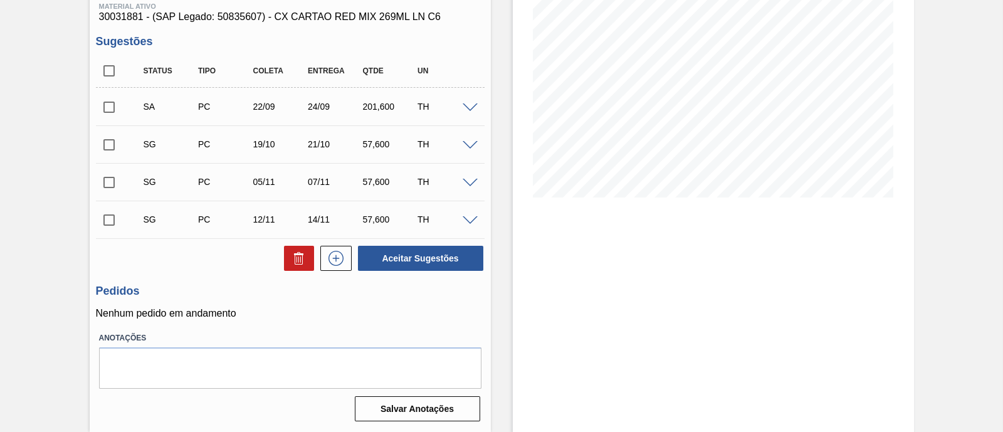
click at [107, 112] on input "checkbox" at bounding box center [109, 107] width 26 height 26
click at [467, 260] on button "Aceitar Sugestões" at bounding box center [420, 258] width 125 height 25
checkbox input "false"
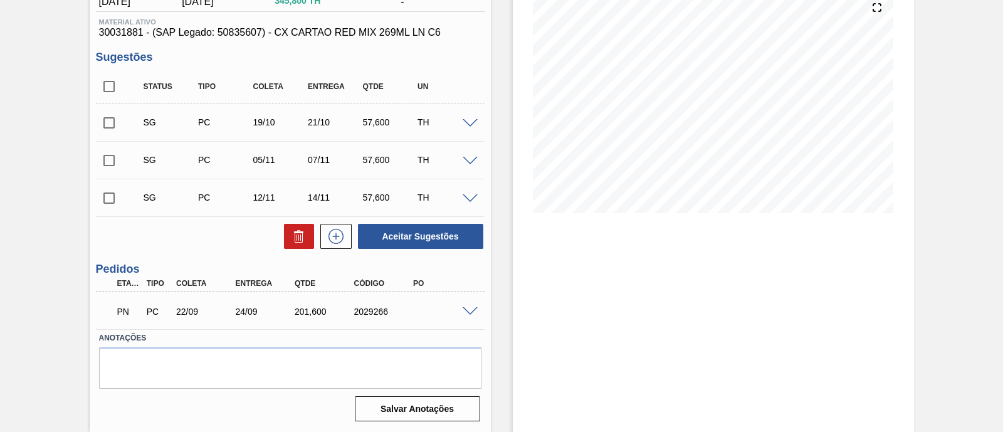
scroll to position [154, 0]
click at [465, 122] on span at bounding box center [470, 123] width 15 height 9
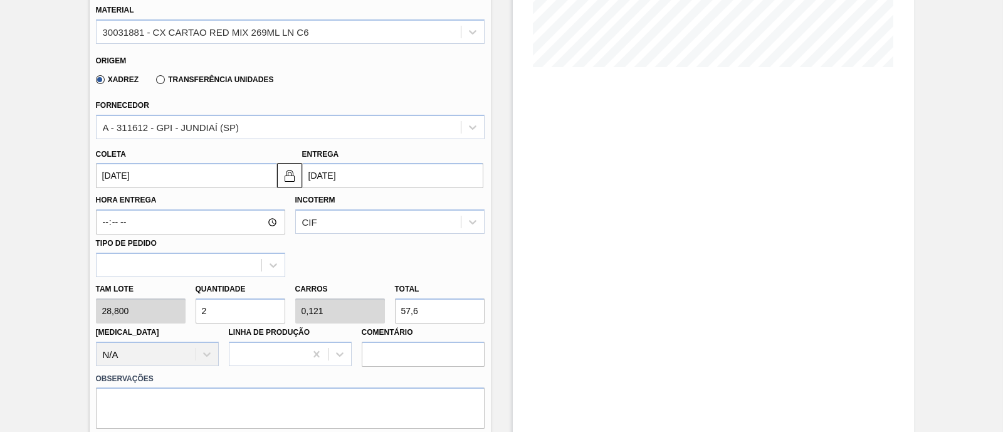
scroll to position [311, 0]
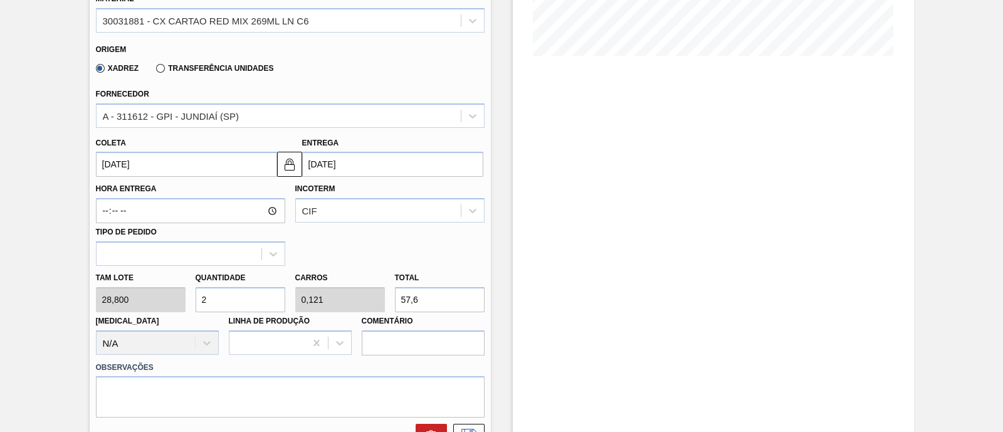
click at [423, 299] on input "57,6" at bounding box center [440, 299] width 90 height 25
type input "1,979"
type input "0,12"
type input "57"
type input "0,174"
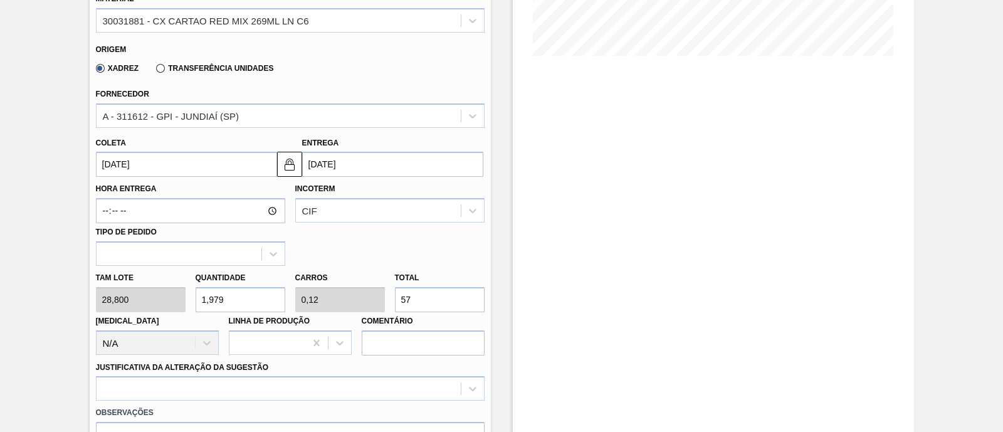
type input "0,011"
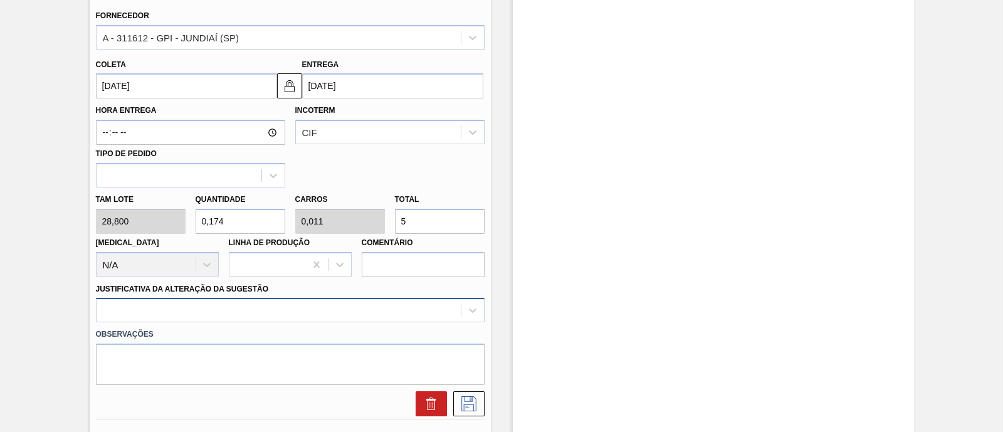
type input "5"
click at [251, 305] on div at bounding box center [290, 310] width 389 height 24
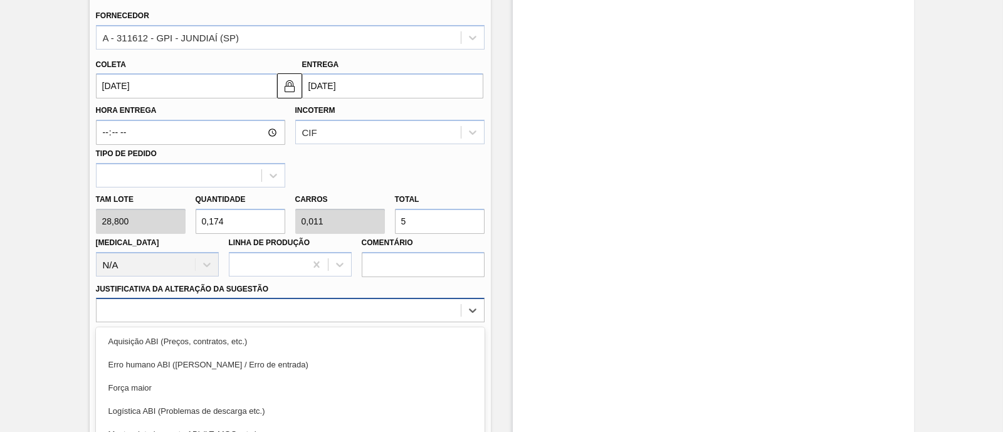
scroll to position [478, 0]
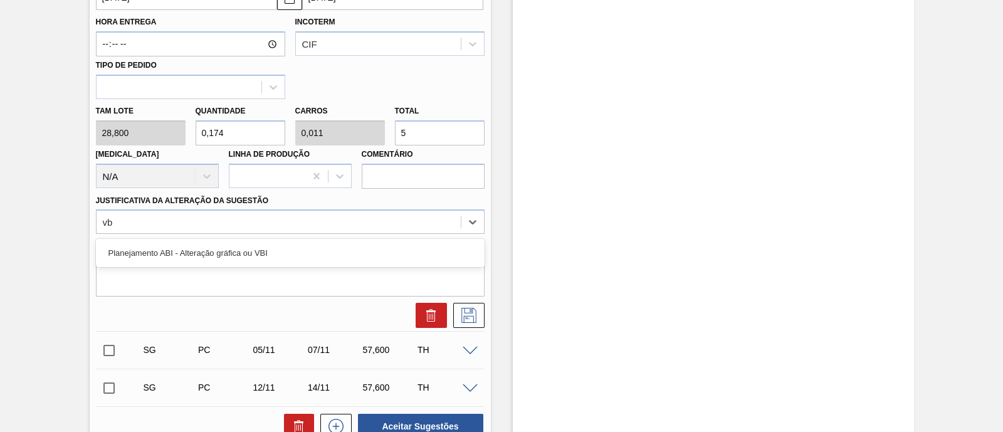
type Sugestão "vbi"
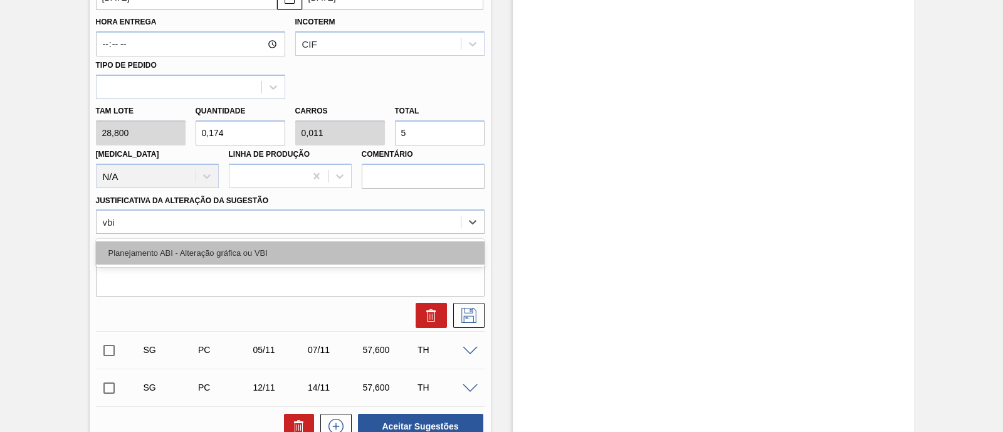
click at [345, 264] on div "Planejamento ABI - Alteração gráfica ou VBI" at bounding box center [290, 252] width 389 height 23
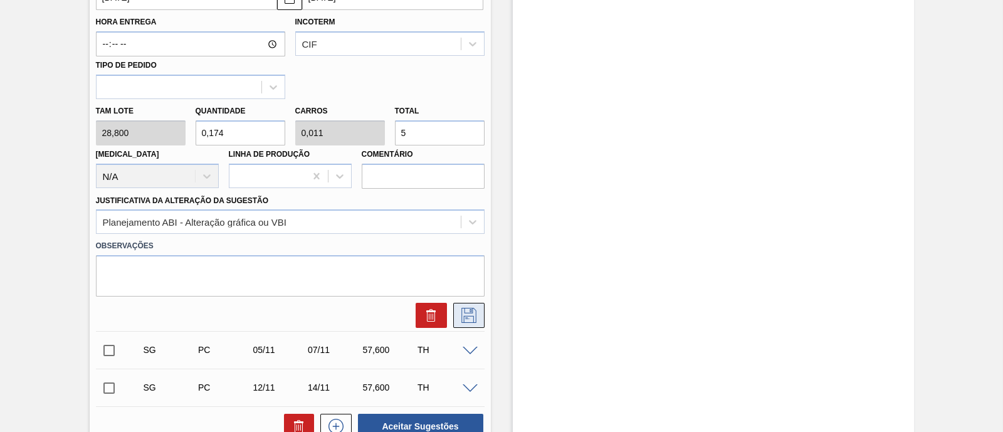
click at [477, 310] on icon at bounding box center [469, 315] width 20 height 15
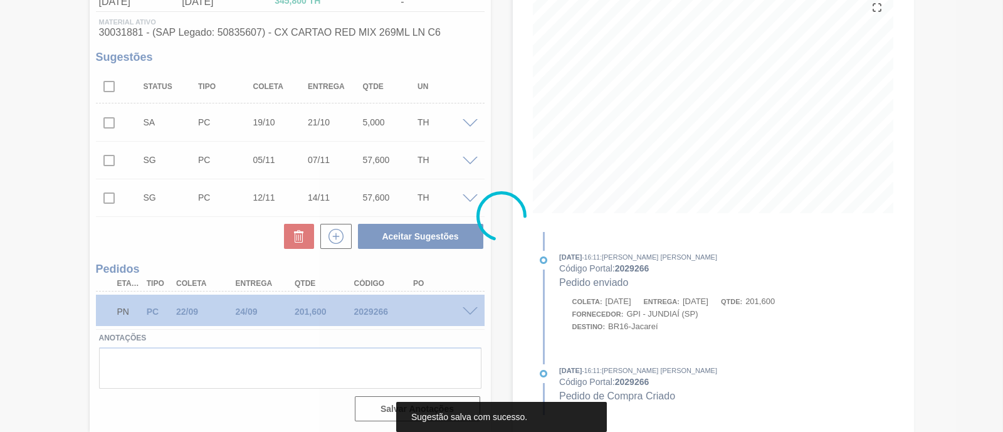
scroll to position [154, 0]
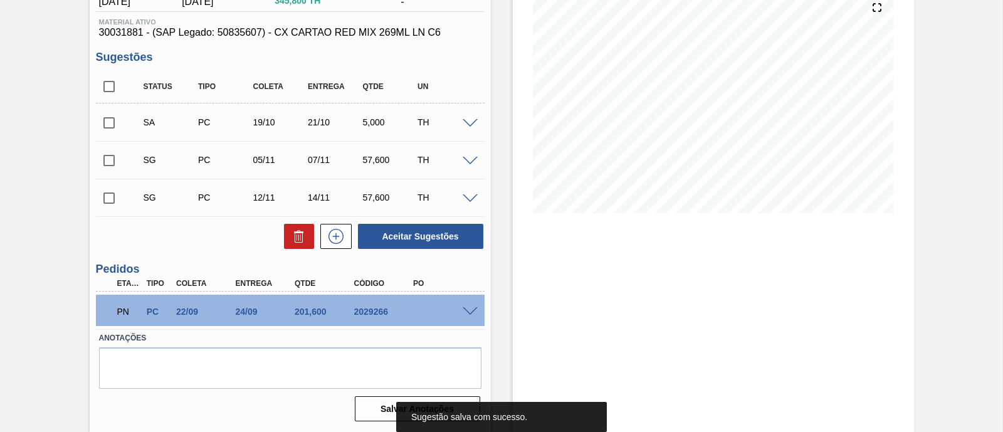
click at [467, 122] on span at bounding box center [470, 123] width 15 height 9
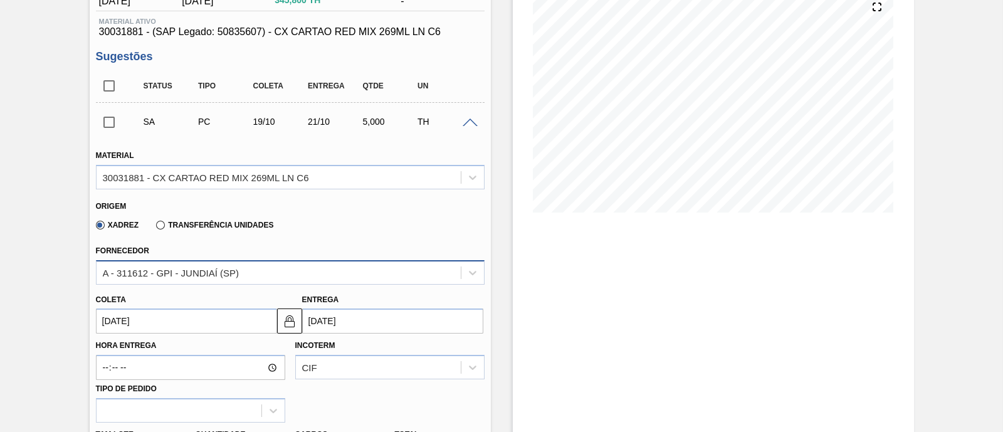
scroll to position [233, 0]
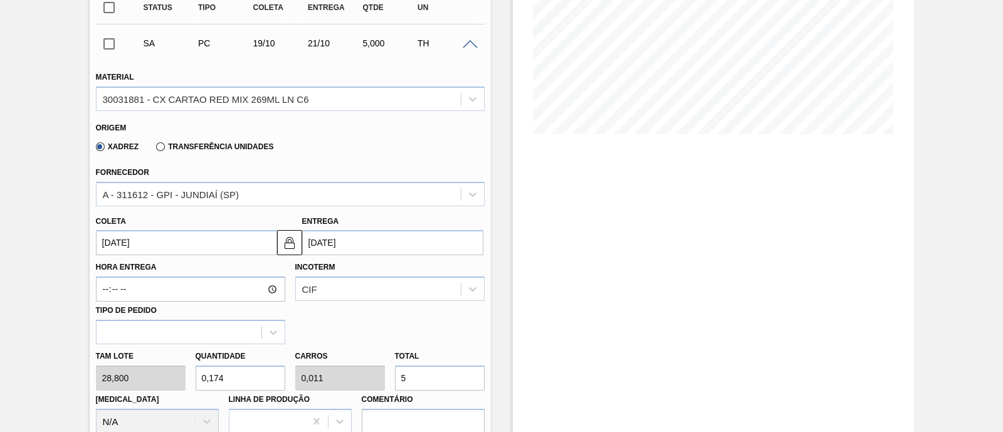
click at [383, 248] on input "21/10/2025" at bounding box center [392, 242] width 181 height 25
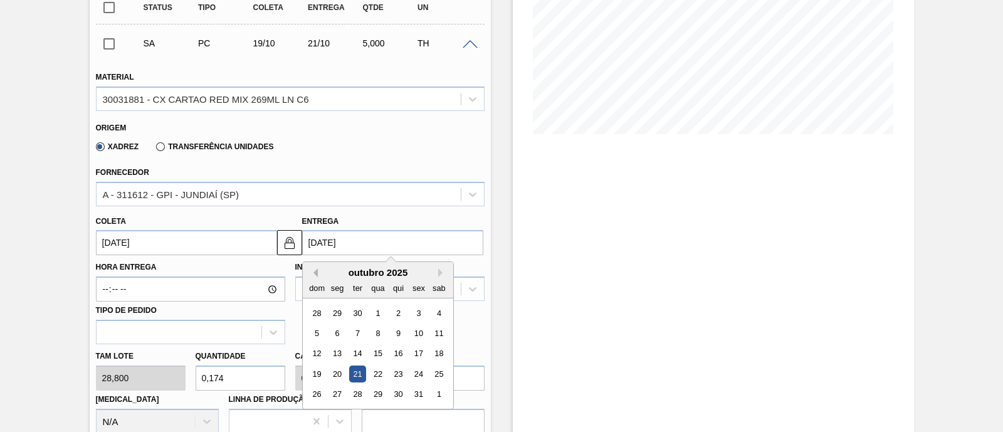
click at [315, 274] on button "Previous Month" at bounding box center [313, 272] width 9 height 9
click at [379, 372] on div "24" at bounding box center [377, 374] width 17 height 17
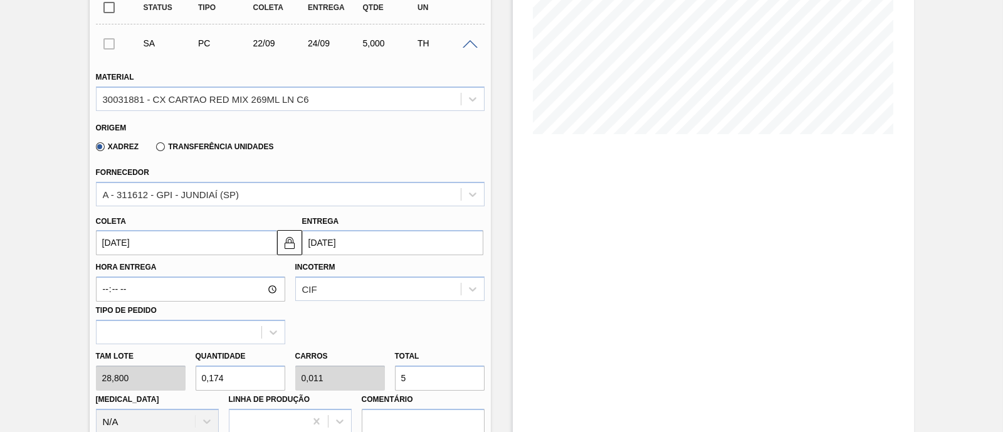
type input "22/09/2025"
type input "24/09/2025"
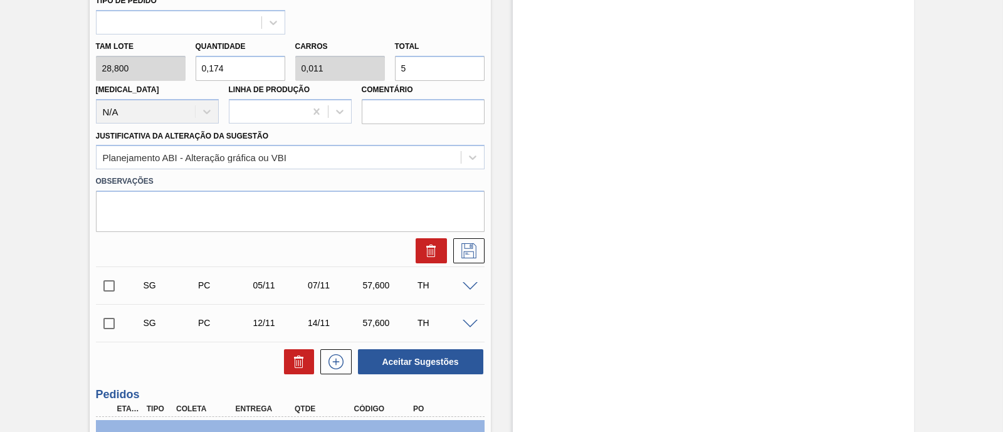
scroll to position [546, 0]
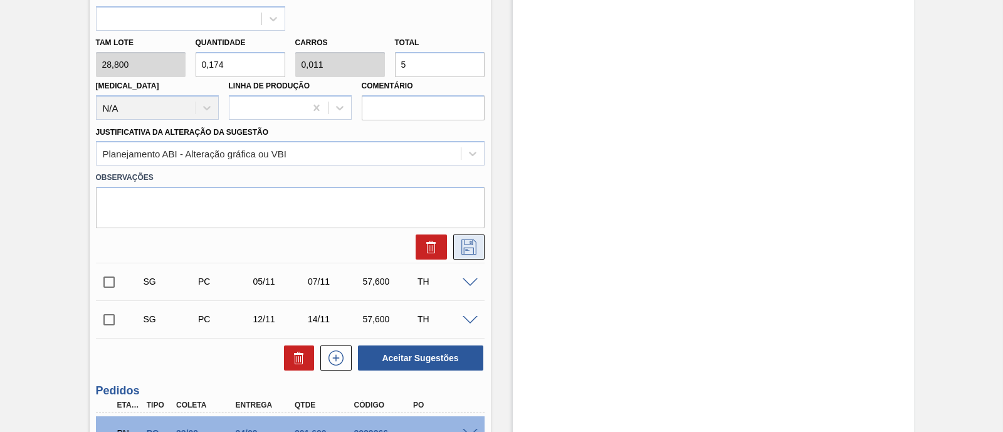
click at [468, 250] on icon at bounding box center [468, 246] width 6 height 10
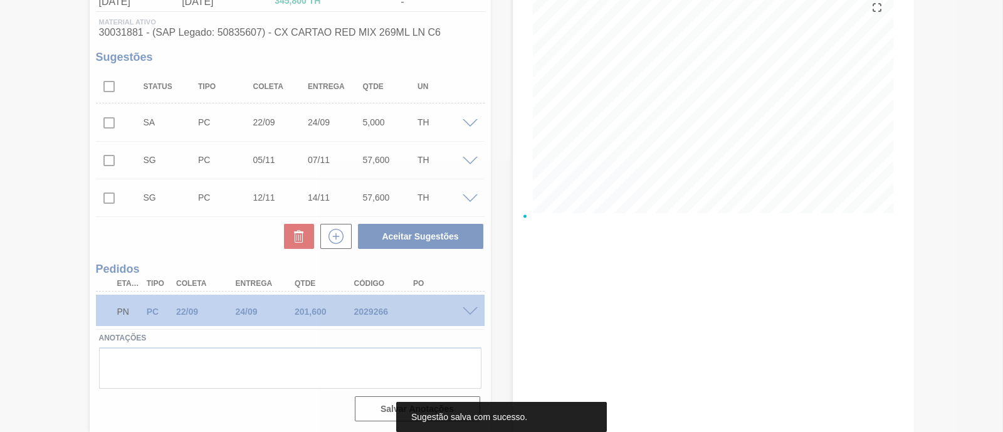
scroll to position [154, 0]
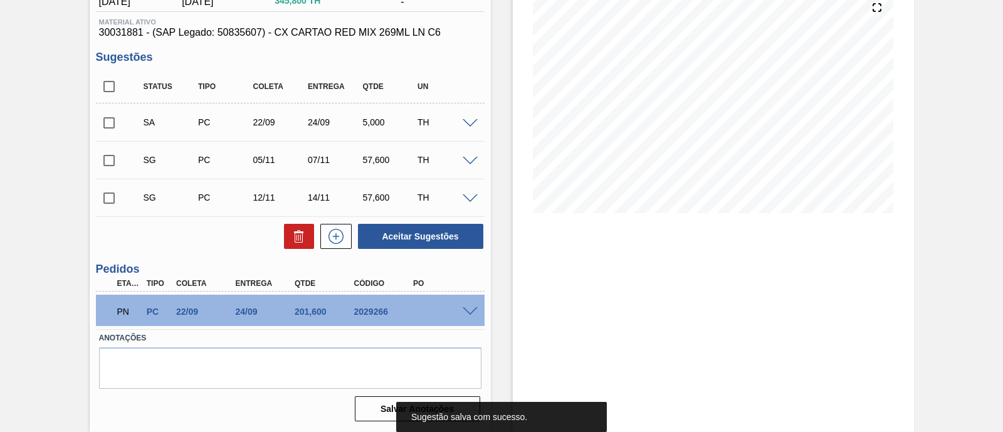
click at [103, 122] on input "checkbox" at bounding box center [109, 123] width 26 height 26
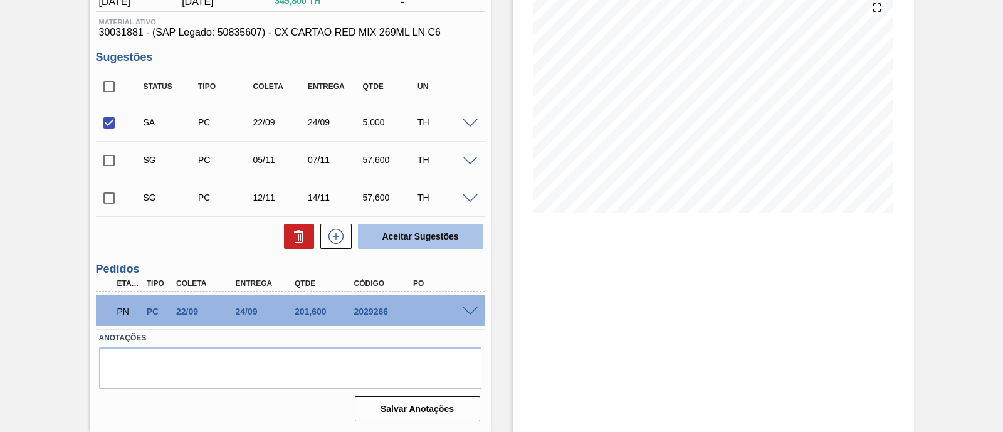
click at [382, 234] on button "Aceitar Sugestões" at bounding box center [420, 236] width 125 height 25
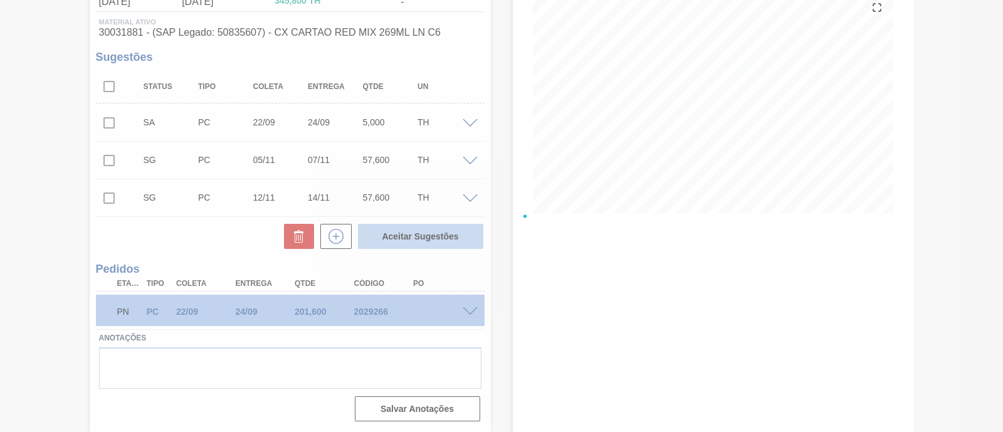
checkbox input "false"
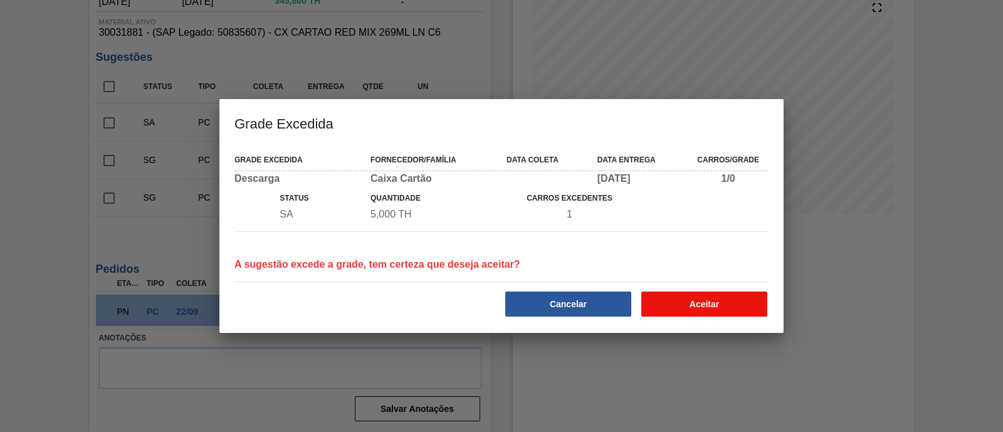
click at [766, 298] on button "Aceitar" at bounding box center [704, 304] width 126 height 25
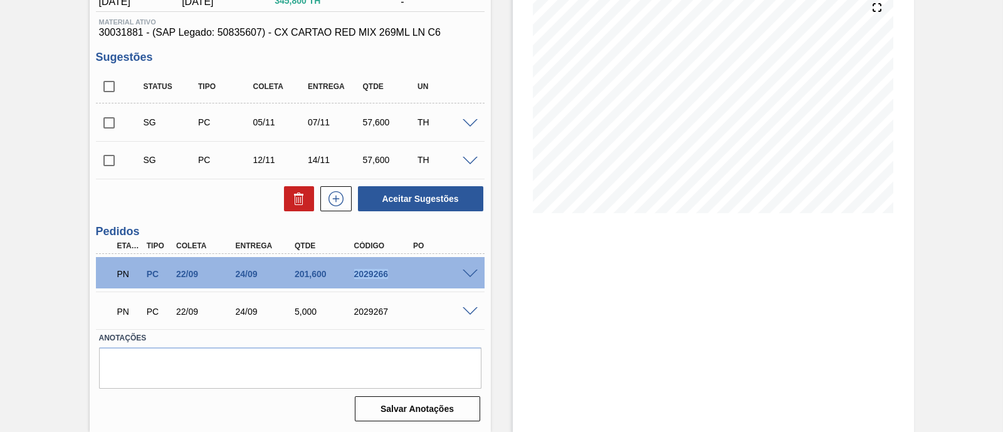
drag, startPoint x: 351, startPoint y: 275, endPoint x: 384, endPoint y: 275, distance: 33.2
click at [386, 271] on div "2029266" at bounding box center [383, 274] width 65 height 10
drag, startPoint x: 348, startPoint y: 313, endPoint x: 400, endPoint y: 312, distance: 52.1
click at [400, 312] on div "2029267" at bounding box center [376, 312] width 60 height 10
copy div "2029267"
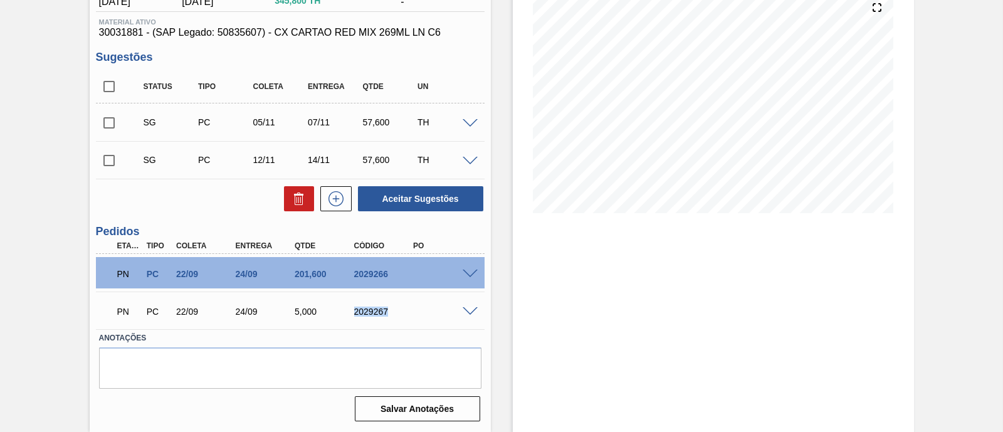
click at [354, 299] on div "PN PC 22/09 24/09 5,000 2029267" at bounding box center [287, 310] width 356 height 25
drag, startPoint x: 351, startPoint y: 276, endPoint x: 391, endPoint y: 274, distance: 40.8
click at [391, 274] on div "2029266" at bounding box center [383, 274] width 65 height 10
copy div "2029266"
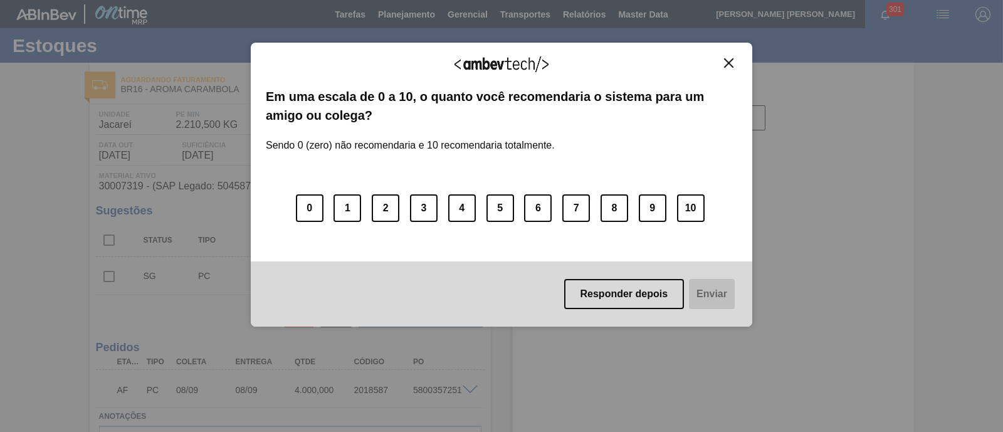
click at [729, 61] on img "Close" at bounding box center [728, 62] width 9 height 9
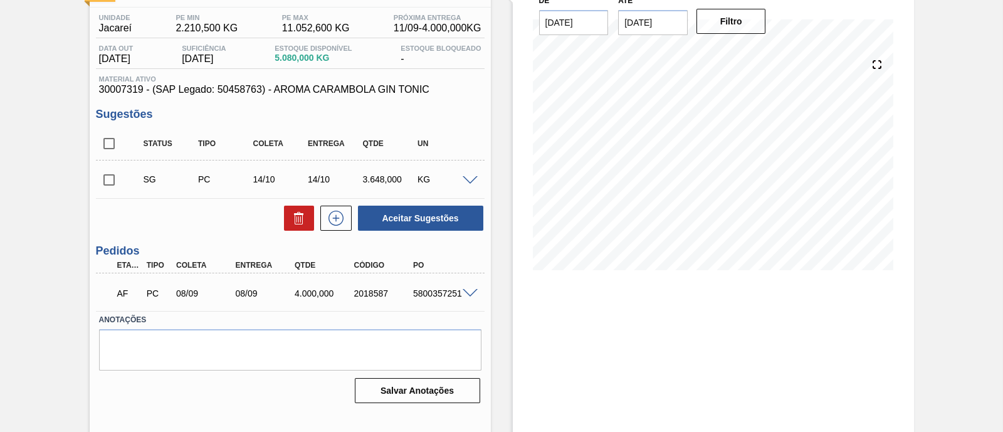
scroll to position [107, 0]
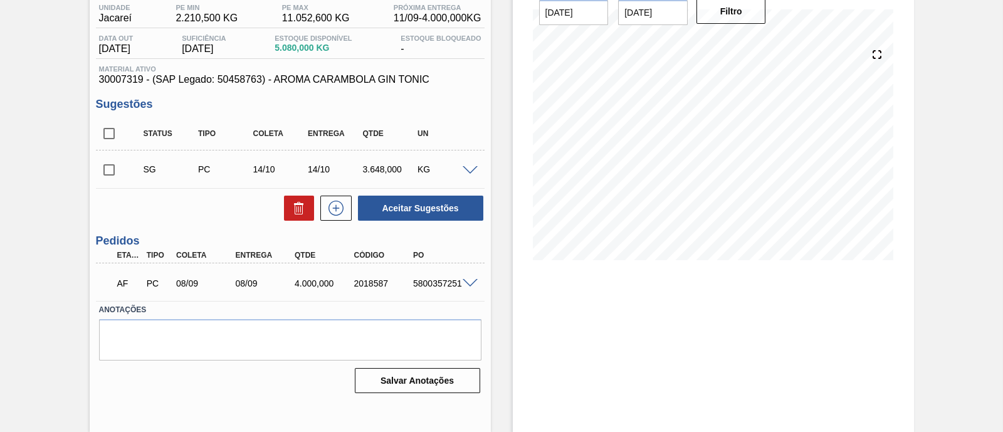
click at [468, 284] on span at bounding box center [470, 283] width 15 height 9
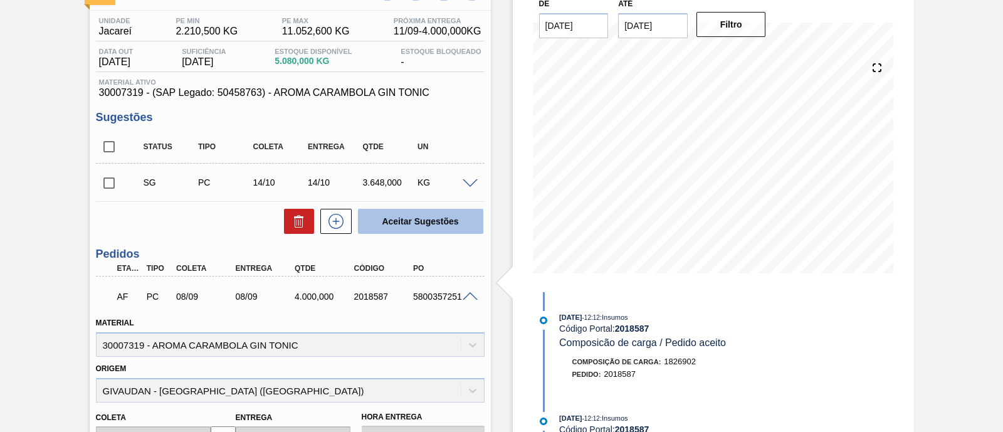
scroll to position [68, 0]
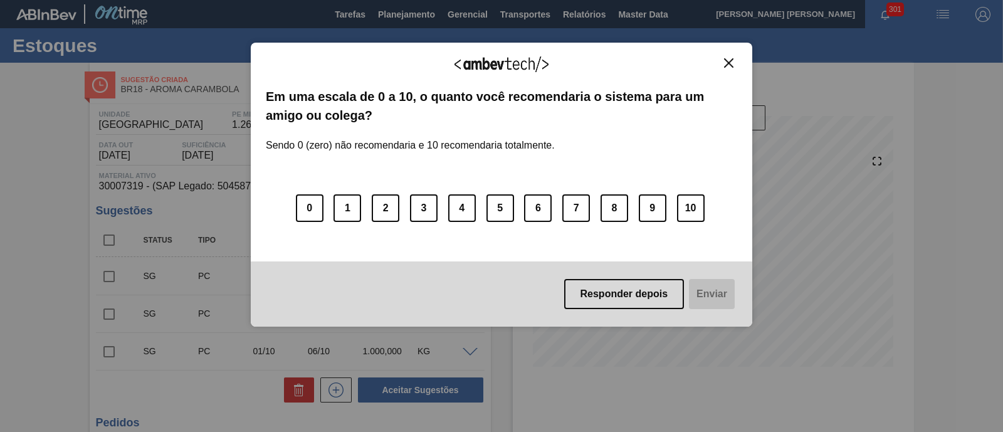
click at [731, 59] on img "Close" at bounding box center [728, 62] width 9 height 9
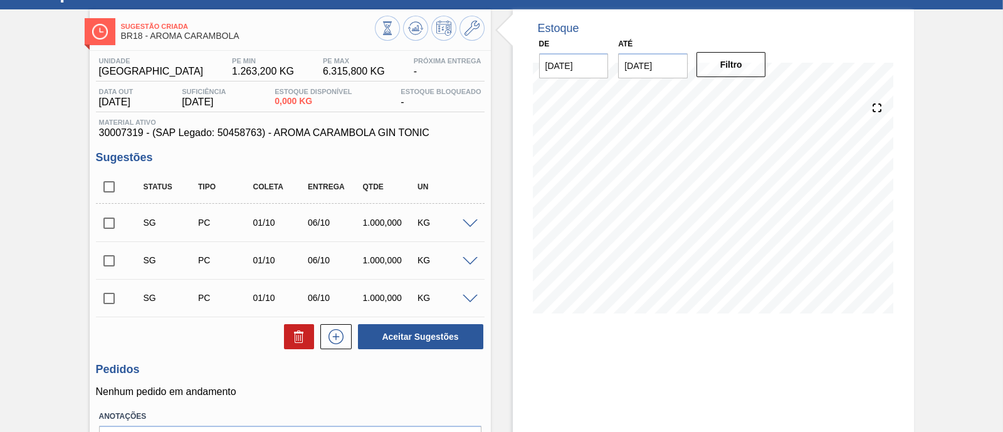
scroll to position [78, 0]
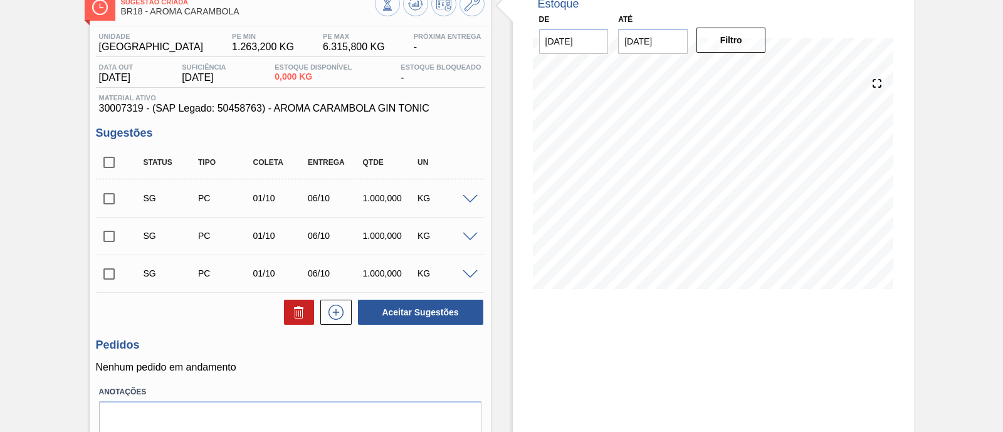
click at [470, 201] on span at bounding box center [470, 199] width 15 height 9
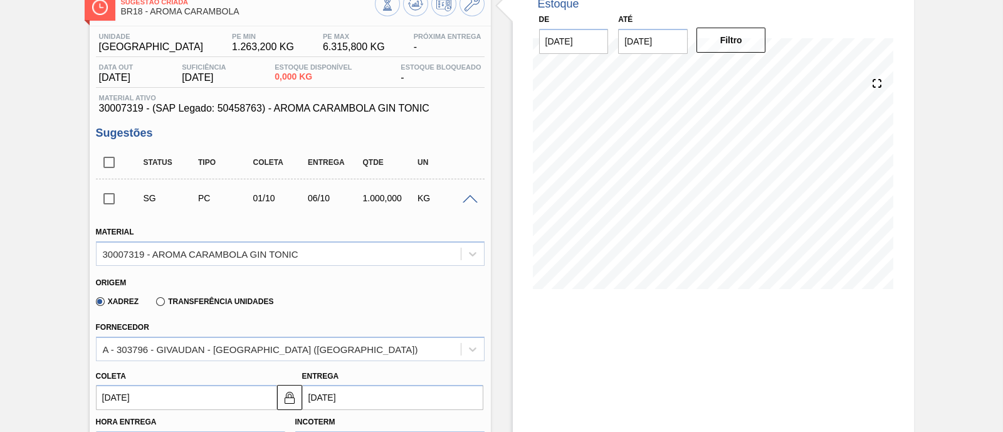
scroll to position [156, 0]
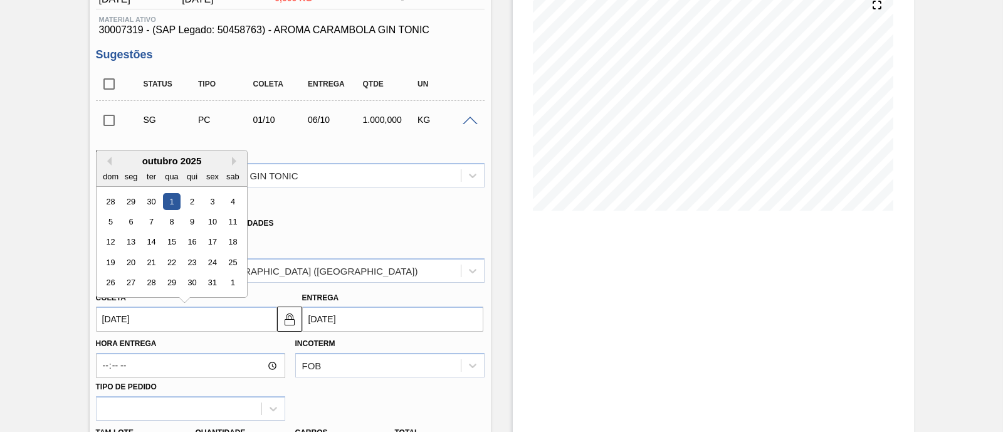
click at [170, 318] on input "01/10/2025" at bounding box center [186, 319] width 181 height 25
click at [110, 157] on button "Previous Month" at bounding box center [107, 161] width 9 height 9
click at [194, 241] on div "18" at bounding box center [191, 242] width 17 height 17
type input "18/09/2025"
type input "23/09/2025"
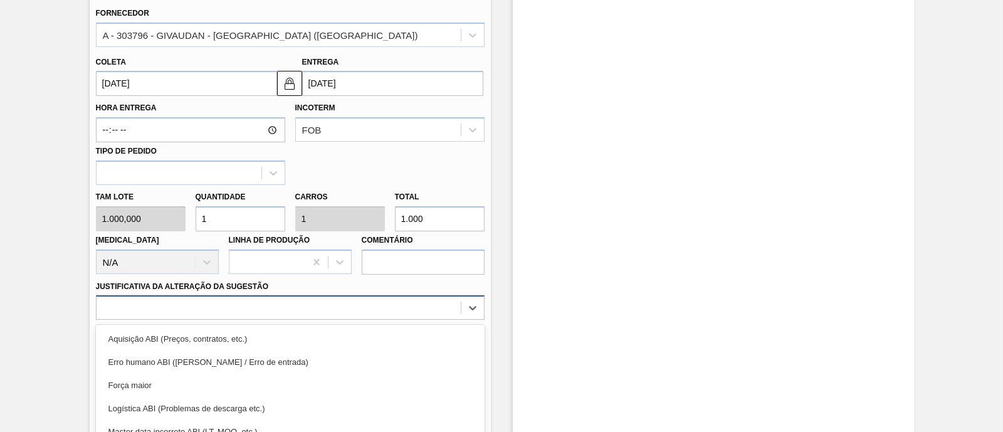
scroll to position [478, 0]
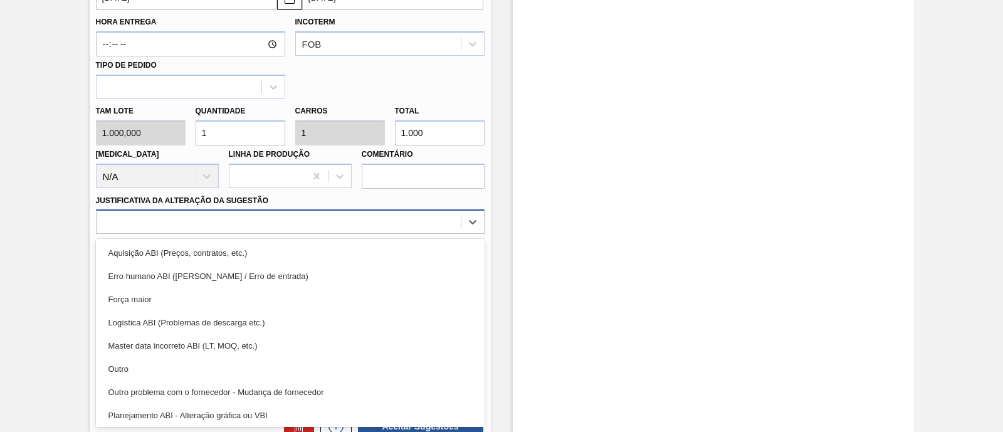
click at [213, 234] on div "option Força maior focused, 3 of 18. 18 results available. Use Up and Down to c…" at bounding box center [290, 221] width 389 height 24
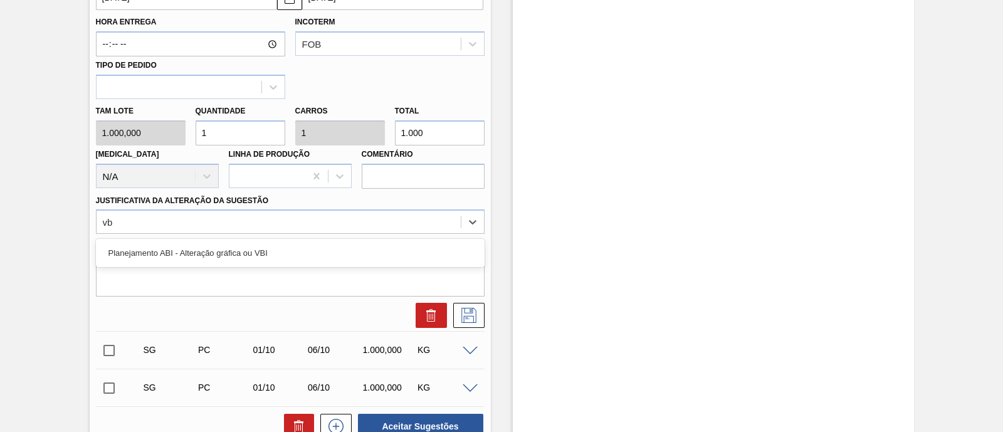
type Sugestão "vbi"
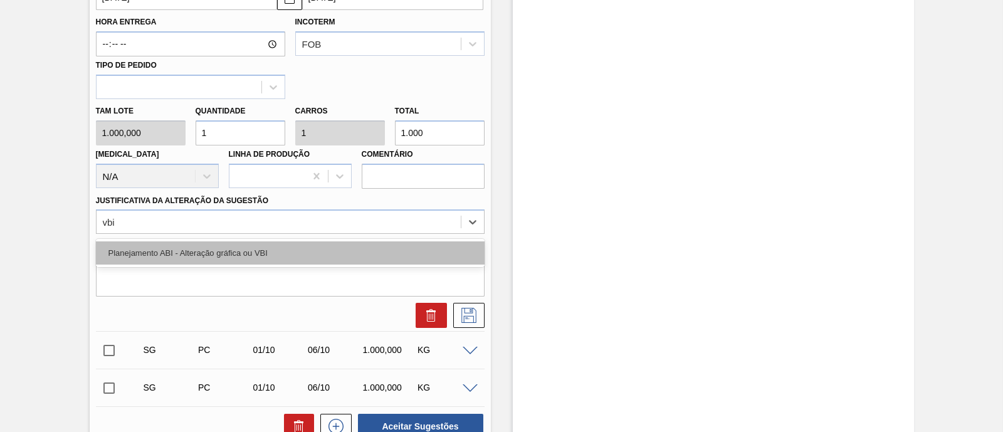
click at [285, 246] on div "Planejamento ABI - Alteração gráfica ou VBI" at bounding box center [290, 252] width 389 height 23
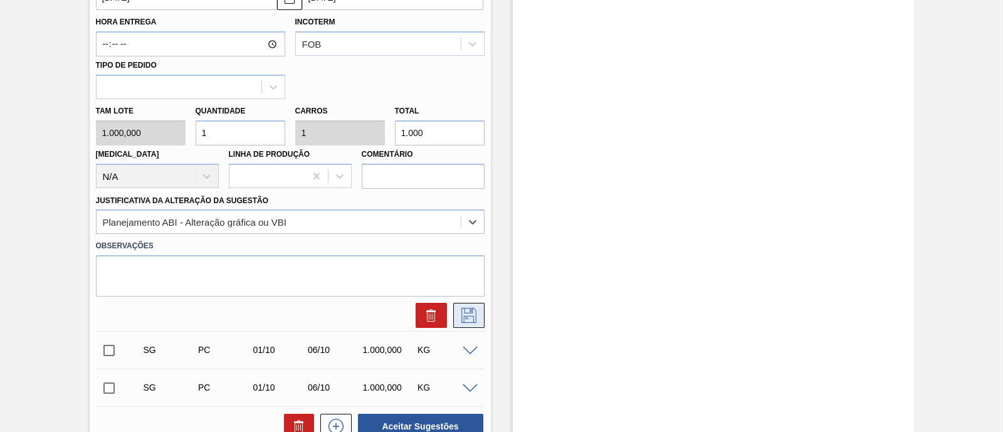
click at [468, 316] on icon at bounding box center [469, 315] width 20 height 15
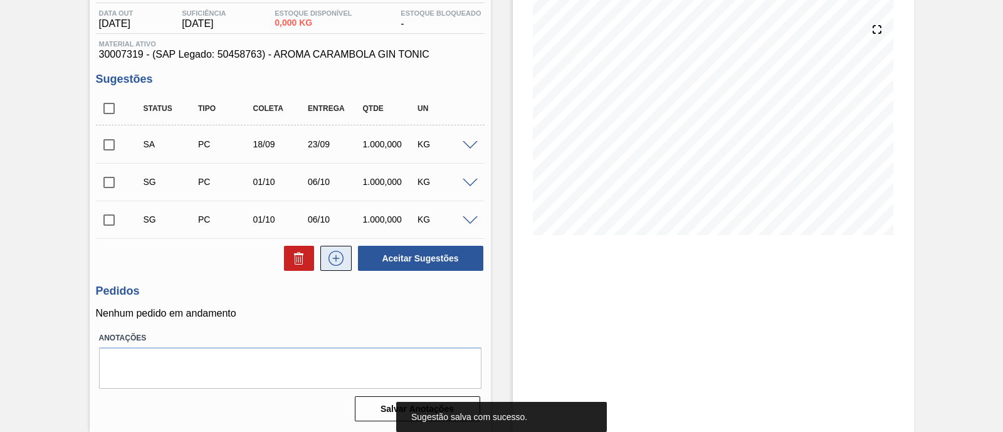
scroll to position [55, 0]
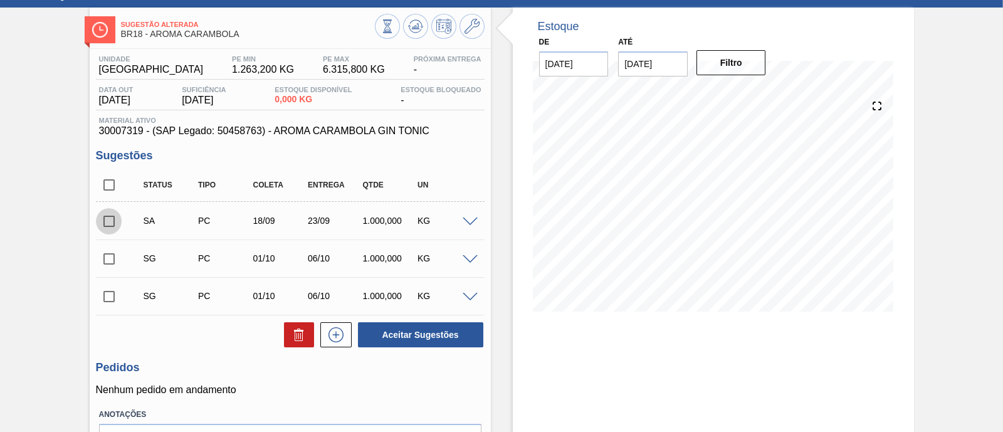
click at [112, 221] on input "checkbox" at bounding box center [109, 221] width 26 height 26
click at [446, 338] on button "Aceitar Sugestões" at bounding box center [420, 334] width 125 height 25
checkbox input "false"
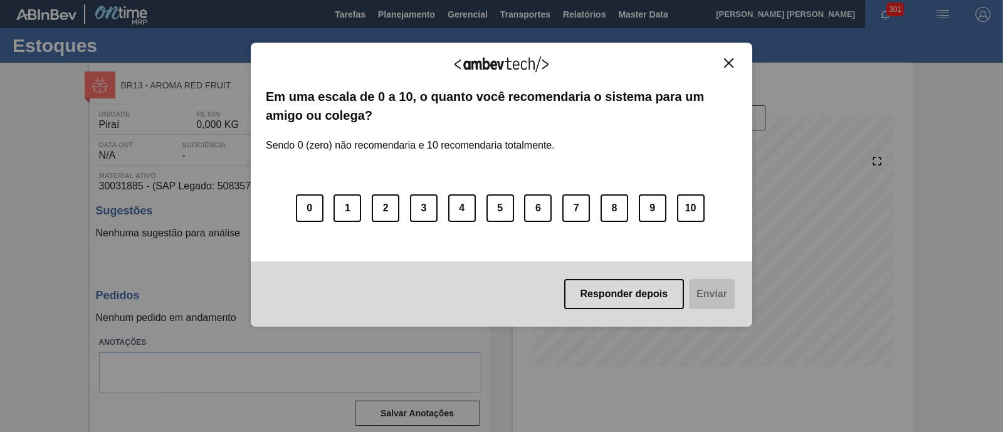
click at [723, 65] on button "Close" at bounding box center [728, 63] width 17 height 11
click at [737, 65] on button "Close" at bounding box center [728, 63] width 17 height 11
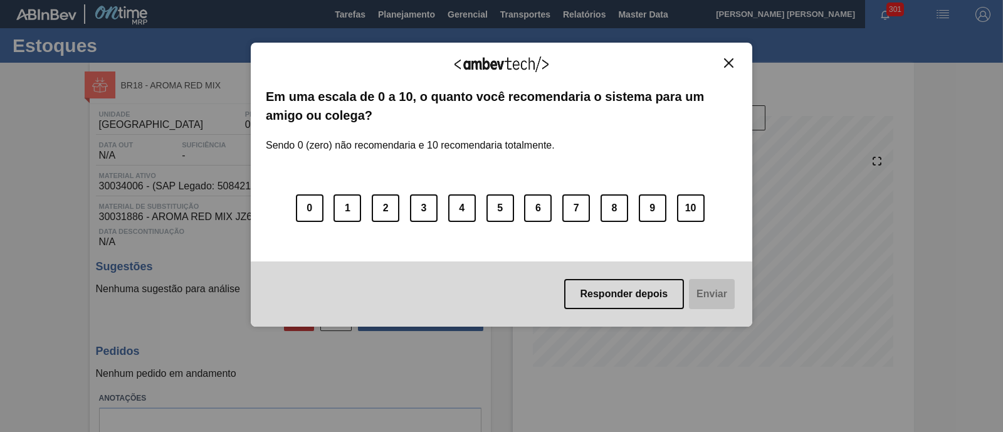
drag, startPoint x: 727, startPoint y: 58, endPoint x: 660, endPoint y: 38, distance: 69.9
click at [727, 58] on img "Close" at bounding box center [728, 62] width 9 height 9
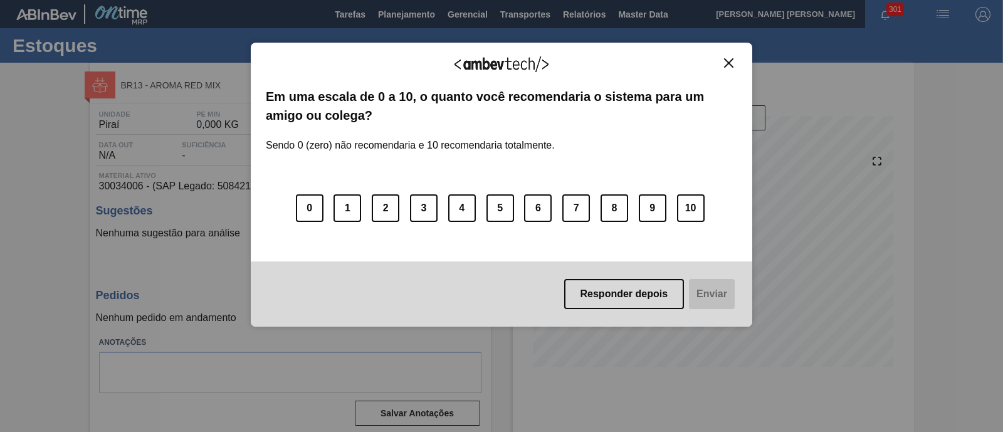
click at [734, 64] on img "Close" at bounding box center [728, 62] width 9 height 9
